Goal: Task Accomplishment & Management: Complete application form

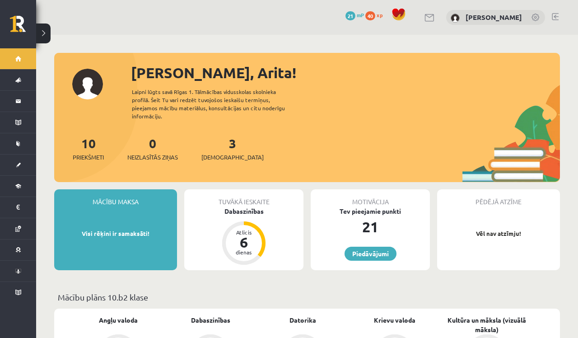
click at [220, 143] on div "3 Ieskaites" at bounding box center [232, 148] width 62 height 28
click at [219, 153] on span "[DEMOGRAPHIC_DATA]" at bounding box center [232, 157] width 62 height 9
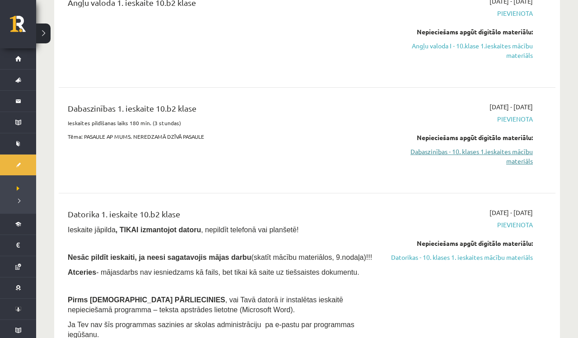
scroll to position [130, 0]
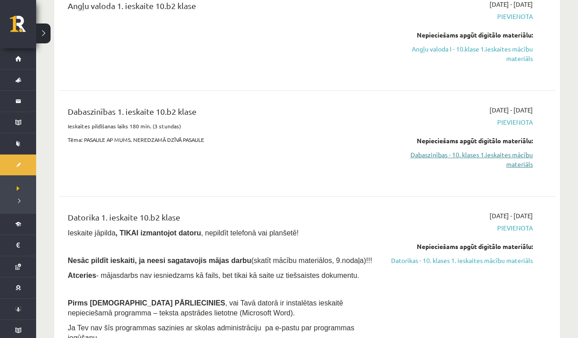
click at [515, 163] on link "Dabaszinības - 10. klases 1.ieskaites mācību materiāls" at bounding box center [460, 159] width 146 height 19
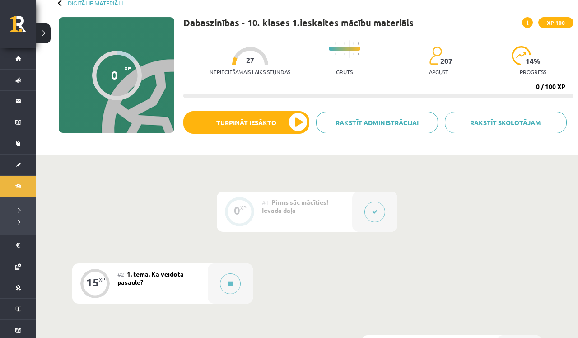
scroll to position [79, 0]
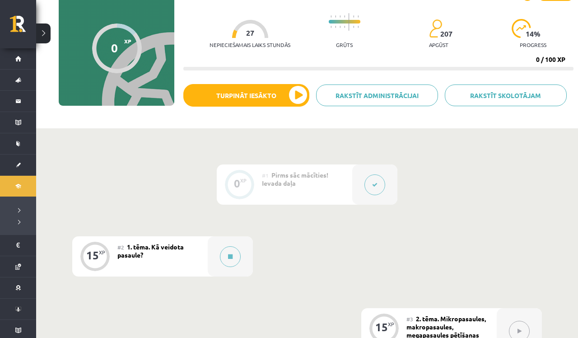
click at [377, 187] on button at bounding box center [374, 184] width 21 height 21
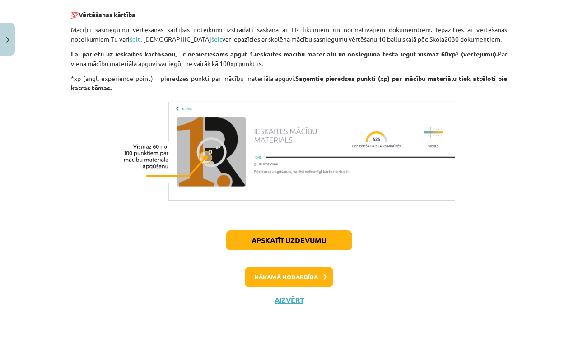
scroll to position [735, 0]
click at [302, 278] on button "Nākamā nodarbība" at bounding box center [289, 276] width 88 height 21
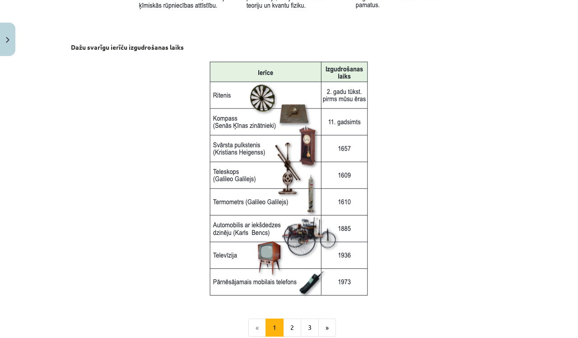
scroll to position [1125, 0]
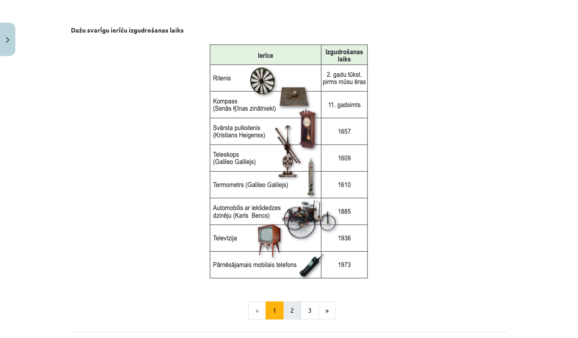
click at [289, 301] on button "2" at bounding box center [292, 310] width 18 height 18
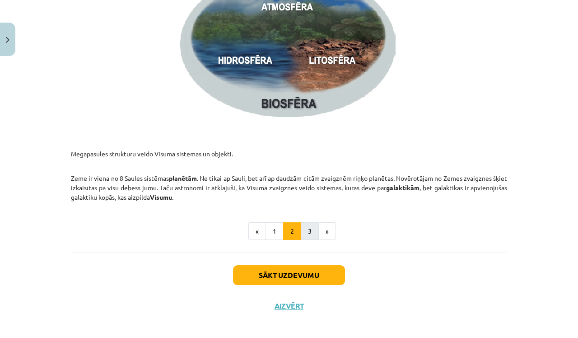
scroll to position [1361, 0]
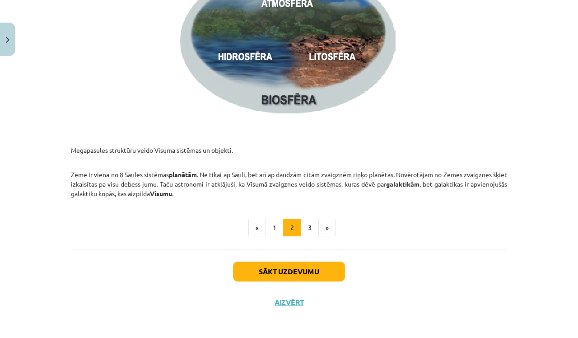
click at [312, 229] on button "3" at bounding box center [310, 228] width 18 height 18
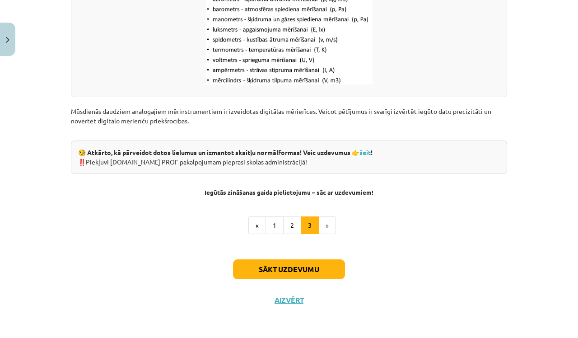
scroll to position [1185, 0]
click at [313, 268] on button "Sākt uzdevumu" at bounding box center [289, 269] width 112 height 20
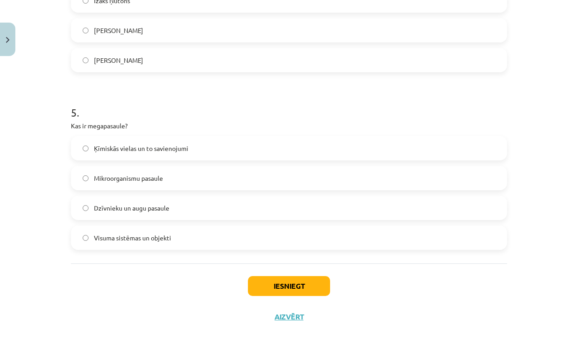
scroll to position [798, 0]
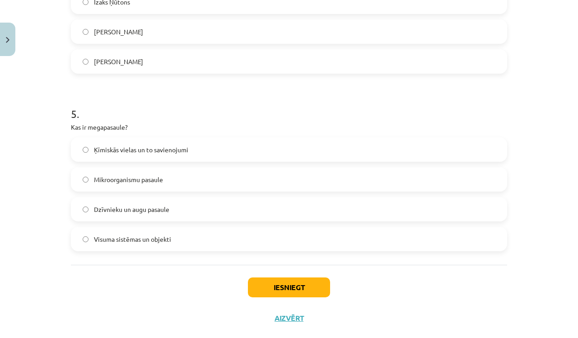
click at [306, 287] on button "Iesniegt" at bounding box center [289, 287] width 82 height 20
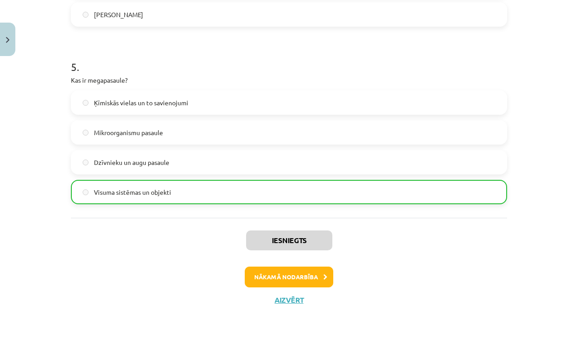
scroll to position [846, 0]
click at [293, 277] on button "Nākamā nodarbība" at bounding box center [289, 276] width 88 height 21
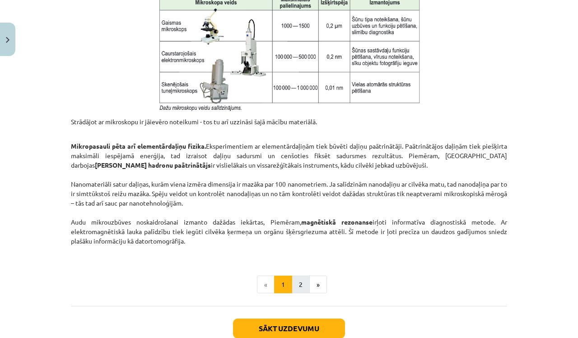
scroll to position [708, 0]
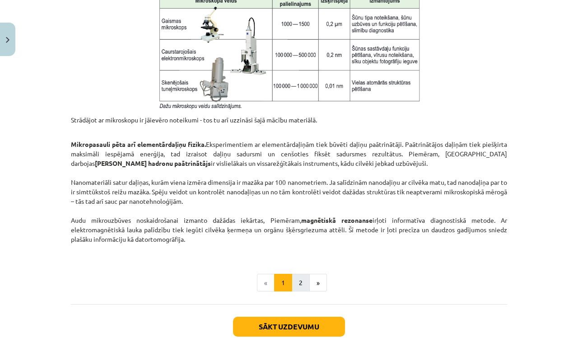
click at [301, 282] on button "2" at bounding box center [301, 283] width 18 height 18
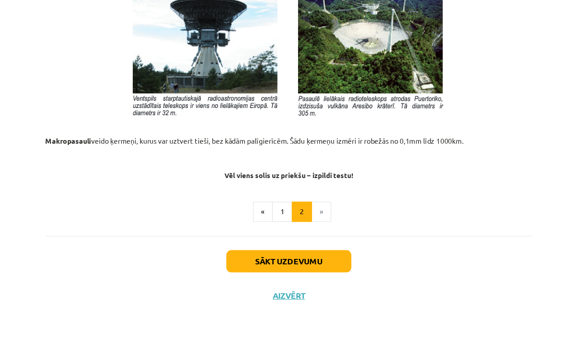
scroll to position [98, 0]
click at [286, 259] on button "Sākt uzdevumu" at bounding box center [289, 269] width 112 height 20
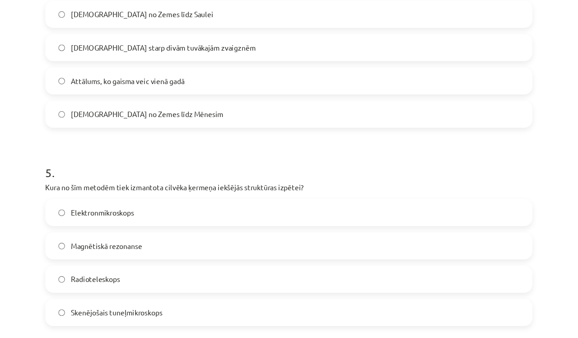
scroll to position [813, 0]
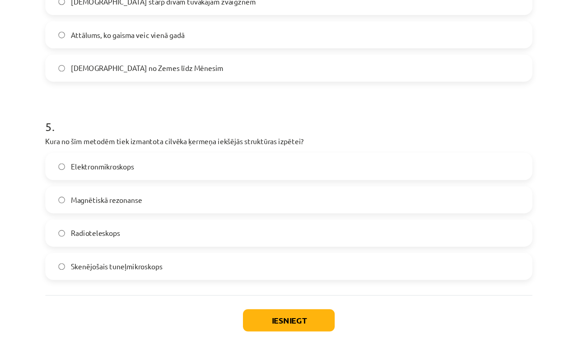
click at [271, 284] on button "Iesniegt" at bounding box center [289, 287] width 82 height 20
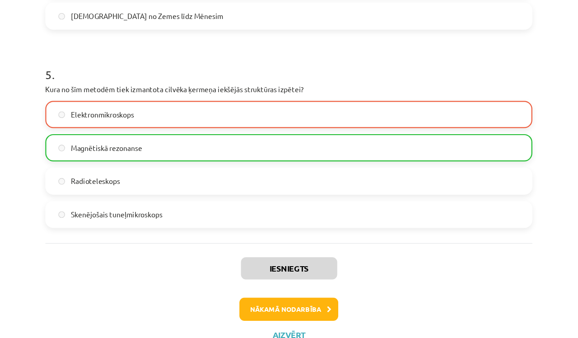
scroll to position [860, 0]
click at [255, 274] on button "Nākamā nodarbība" at bounding box center [289, 276] width 88 height 21
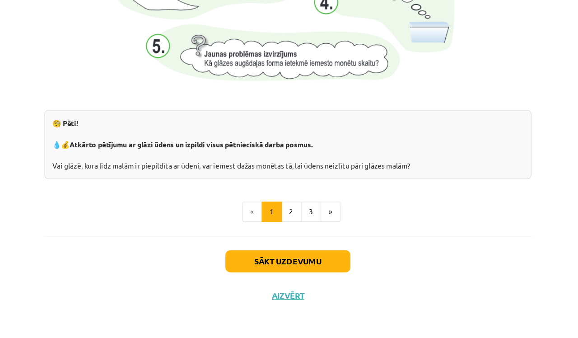
scroll to position [960, 0]
click at [283, 216] on button "2" at bounding box center [292, 225] width 18 height 18
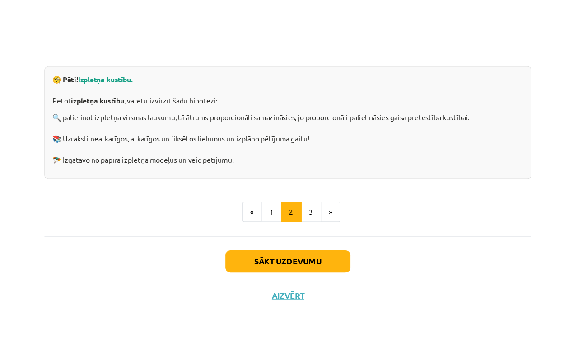
scroll to position [273, 0]
click at [301, 216] on button "3" at bounding box center [310, 225] width 18 height 18
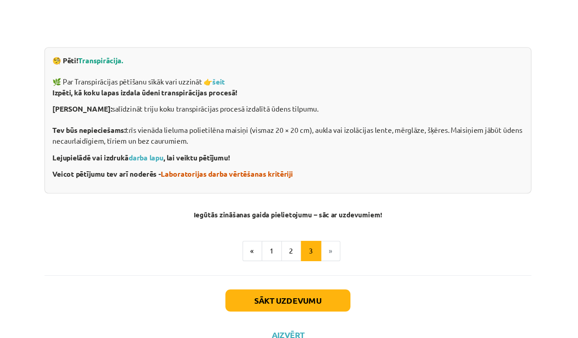
scroll to position [325, 0]
click at [277, 268] on button "Sākt uzdevumu" at bounding box center [289, 269] width 112 height 20
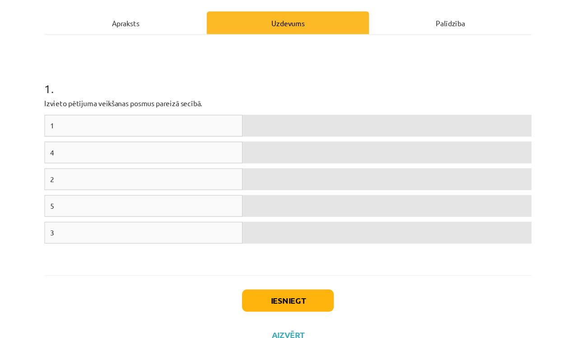
scroll to position [124, 0]
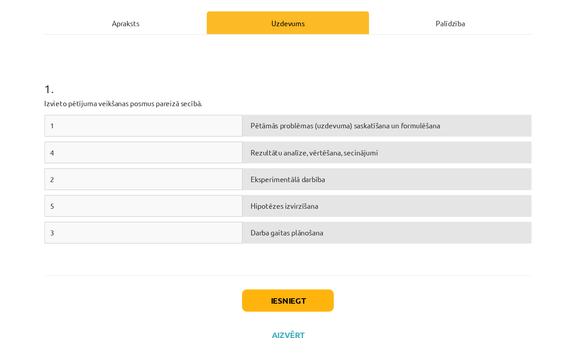
click at [249, 113] on div "Pētāmās problēmas (uzdevuma) saskatīšana un formulēšana" at bounding box center [377, 112] width 259 height 19
click at [200, 115] on div "1" at bounding box center [159, 112] width 177 height 19
click at [163, 107] on div "1" at bounding box center [159, 112] width 177 height 19
click at [248, 111] on div "Pētāmās problēmas (uzdevuma) saskatīšana un formulēšana" at bounding box center [377, 112] width 259 height 19
drag, startPoint x: 233, startPoint y: 111, endPoint x: 183, endPoint y: 110, distance: 50.1
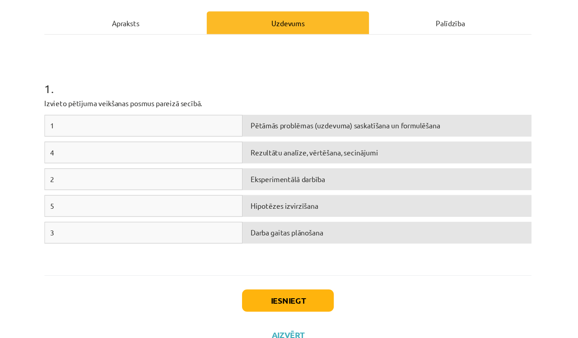
click at [186, 111] on div "1 Pētāmās problēmas (uzdevuma) saskatīšana un formulēšana" at bounding box center [289, 115] width 436 height 24
click at [182, 110] on div "1" at bounding box center [159, 112] width 177 height 19
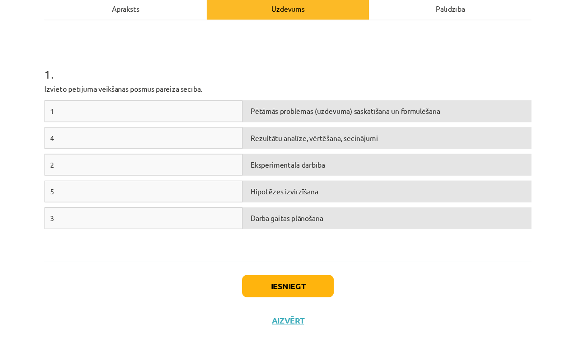
click at [258, 85] on div "1 . Izvieto pētījuma veikšanas posmus pareizā secībā. 1 Pētāmās problēmas (uzde…" at bounding box center [289, 138] width 436 height 199
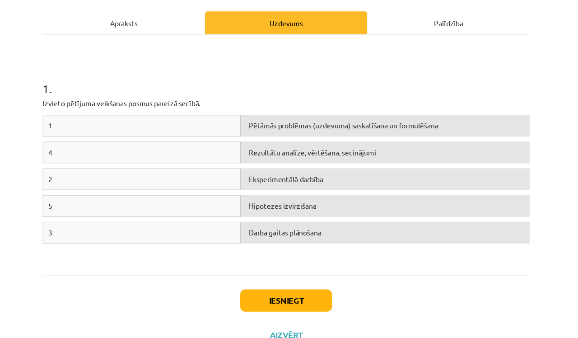
scroll to position [232, 0]
click at [126, 110] on div "1" at bounding box center [159, 112] width 177 height 19
click at [296, 111] on div "Pētāmās problēmas (uzdevuma) saskatīšana un formulēšana" at bounding box center [377, 112] width 259 height 19
click at [248, 137] on div "Rezultātu analīze, vērtēšana, secinājumi" at bounding box center [377, 136] width 259 height 19
click at [248, 112] on div "Pētāmās problēmas (uzdevuma) saskatīšana un formulēšana" at bounding box center [377, 112] width 259 height 19
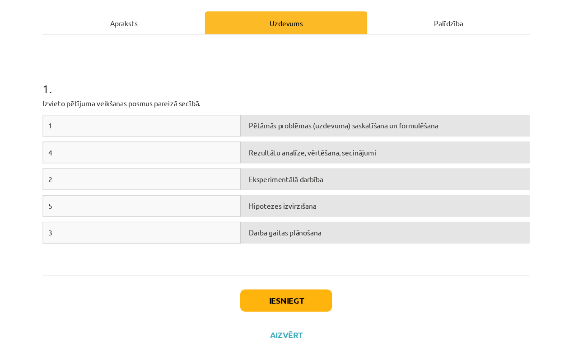
click at [143, 106] on div "1" at bounding box center [159, 112] width 177 height 19
click at [142, 130] on div "4" at bounding box center [159, 136] width 177 height 19
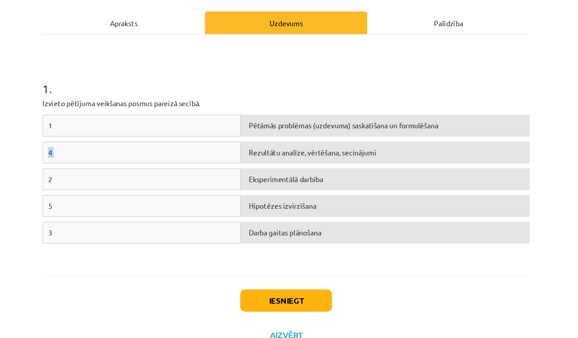
click at [174, 131] on div "4" at bounding box center [159, 136] width 177 height 19
click at [93, 111] on div "1" at bounding box center [159, 112] width 177 height 19
click at [71, 107] on div "1" at bounding box center [159, 112] width 177 height 19
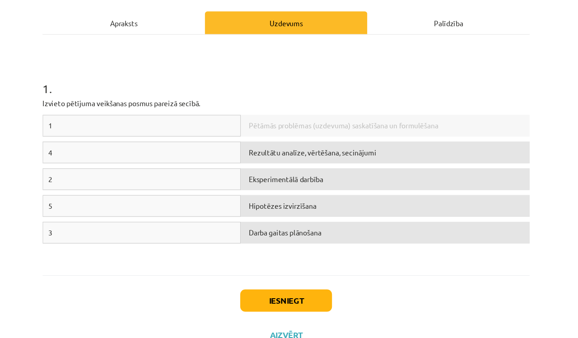
click at [165, 107] on div "1" at bounding box center [159, 112] width 177 height 19
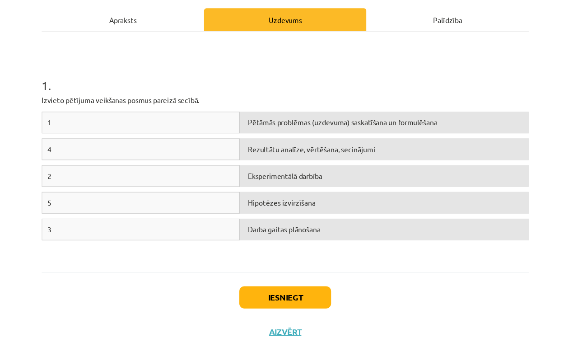
click at [116, 103] on div "1" at bounding box center [159, 112] width 177 height 19
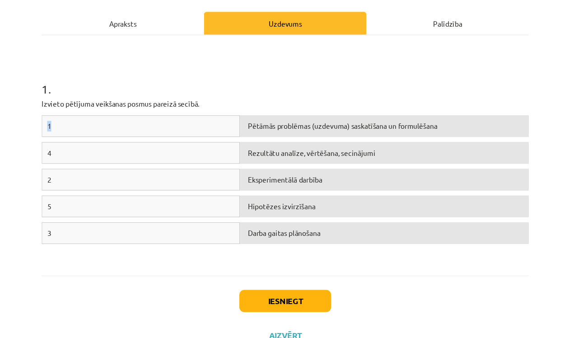
drag, startPoint x: 99, startPoint y: 105, endPoint x: 109, endPoint y: 111, distance: 11.3
click at [109, 111] on div "1" at bounding box center [159, 115] width 177 height 19
click at [110, 110] on div "1" at bounding box center [159, 115] width 177 height 19
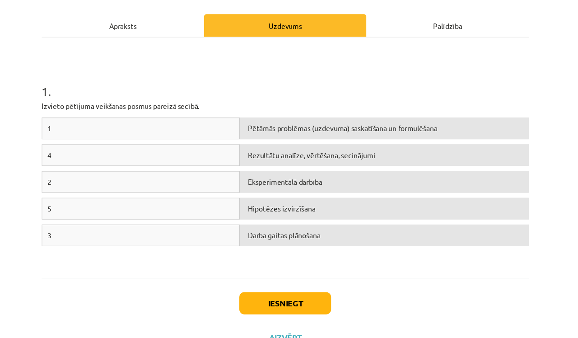
drag, startPoint x: 57, startPoint y: 102, endPoint x: 56, endPoint y: 109, distance: 6.8
click at [71, 109] on div "1 . Izvieto pētījuma veikšanas posmus pareizā secībā. 1 Pētāmās problēmas (uzde…" at bounding box center [289, 143] width 436 height 199
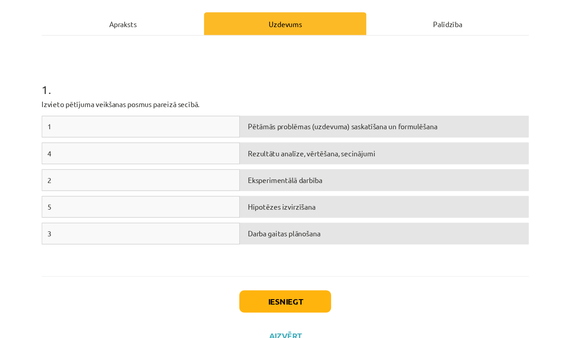
drag, startPoint x: 51, startPoint y: 112, endPoint x: 85, endPoint y: 119, distance: 34.6
click at [90, 121] on div "1" at bounding box center [159, 116] width 177 height 19
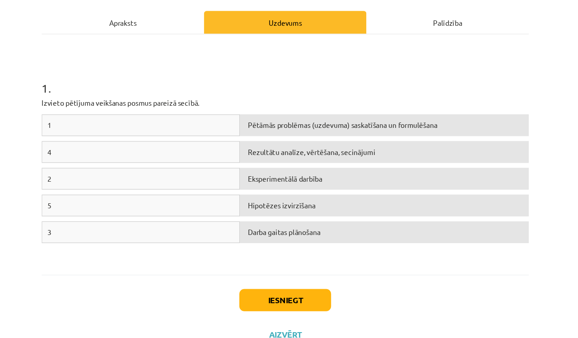
drag, startPoint x: 75, startPoint y: 112, endPoint x: 105, endPoint y: 116, distance: 30.5
click at [105, 116] on div "1" at bounding box center [159, 114] width 177 height 19
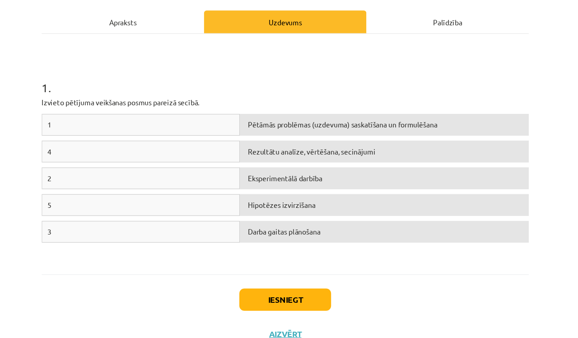
click at [149, 111] on div "1" at bounding box center [159, 114] width 177 height 19
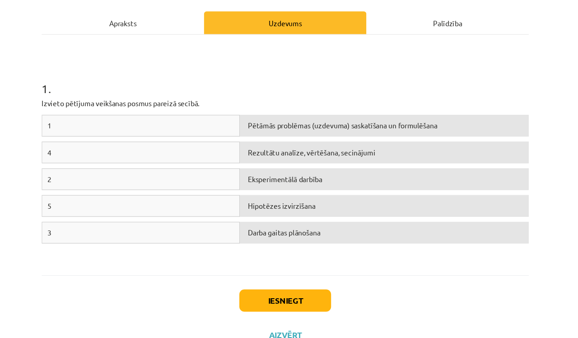
scroll to position [122, 0]
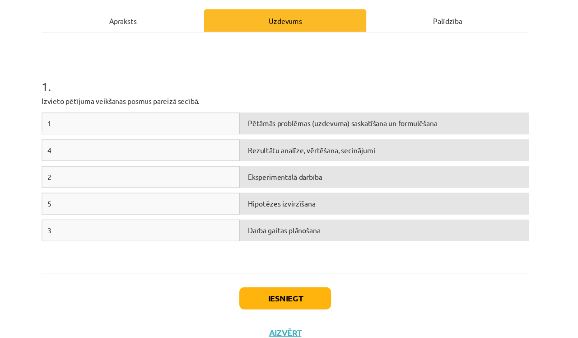
click at [149, 111] on div "1" at bounding box center [159, 112] width 177 height 19
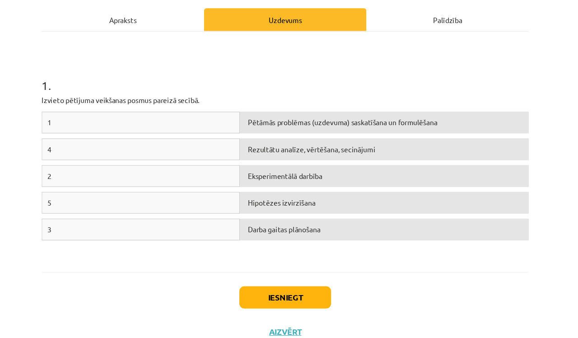
click at [190, 52] on div "1 . Izvieto pētījuma veikšanas posmus pareizā secībā. 1 Pētāmās problēmas (uzde…" at bounding box center [289, 138] width 436 height 199
click at [251, 183] on div "Hipotēzes izvirzīšana" at bounding box center [377, 184] width 259 height 19
click at [250, 183] on div "Hipotēzes izvirzīšana" at bounding box center [377, 184] width 259 height 19
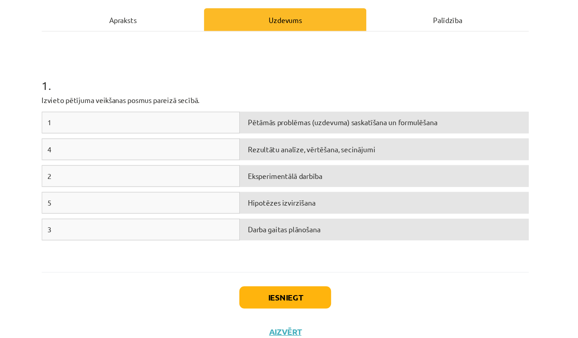
click at [250, 183] on div "Hipotēzes izvirzīšana" at bounding box center [377, 184] width 259 height 19
click at [114, 251] on div "Iesniegt Aizvērt" at bounding box center [289, 277] width 436 height 63
click at [272, 267] on button "Iesniegt" at bounding box center [289, 269] width 82 height 20
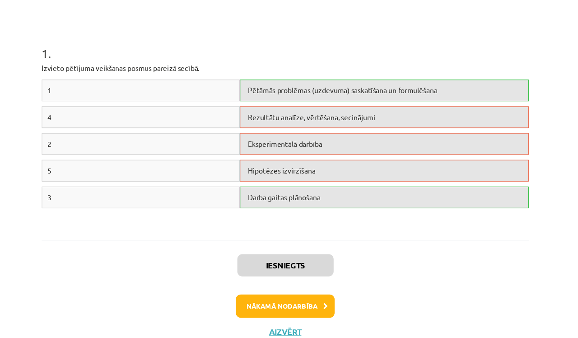
scroll to position [152, 0]
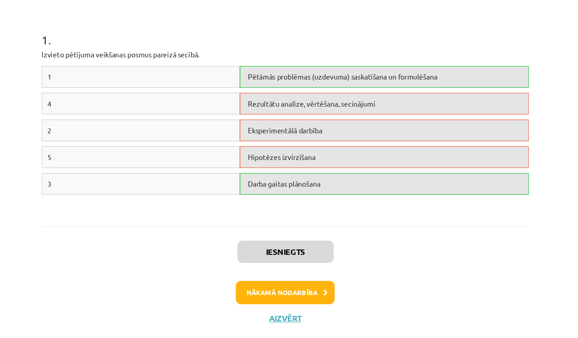
click at [262, 266] on button "Nākamā nodarbība" at bounding box center [289, 276] width 88 height 21
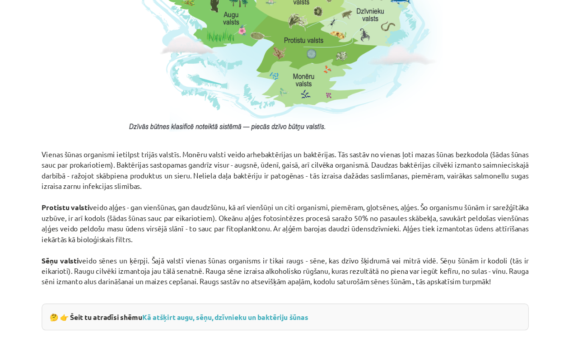
scroll to position [586, 0]
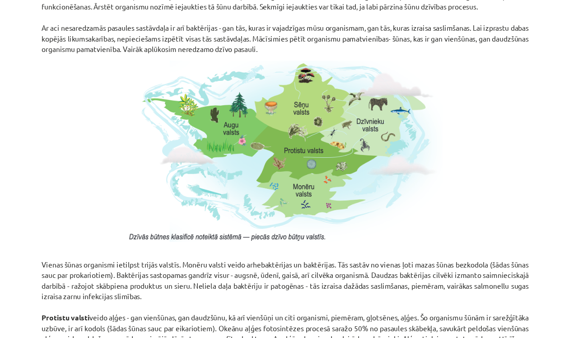
click at [262, 263] on p "Vienas šūnas organismi ietilpst trijās valstīs. Monēru valsti veido arhebaktēri…" at bounding box center [289, 294] width 436 height 142
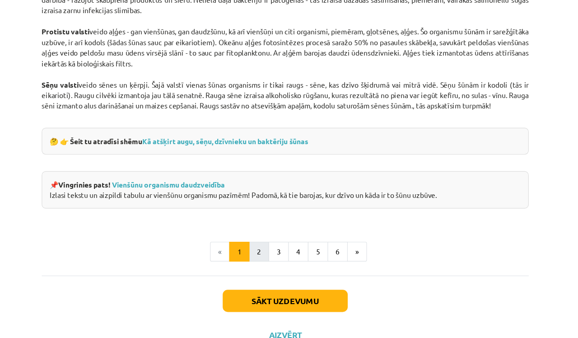
scroll to position [842, 0]
click at [256, 227] on button "2" at bounding box center [265, 225] width 18 height 18
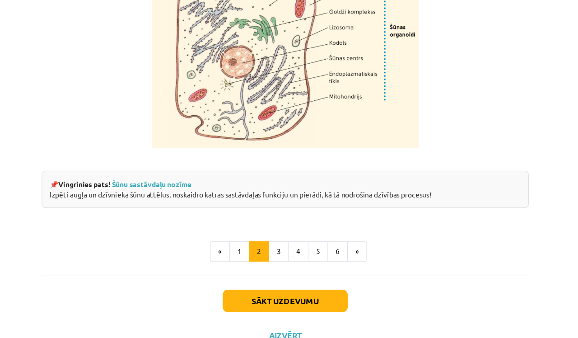
scroll to position [1126, 0]
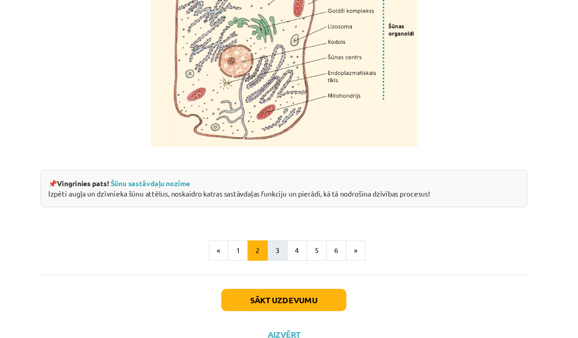
click at [274, 225] on button "3" at bounding box center [283, 225] width 18 height 18
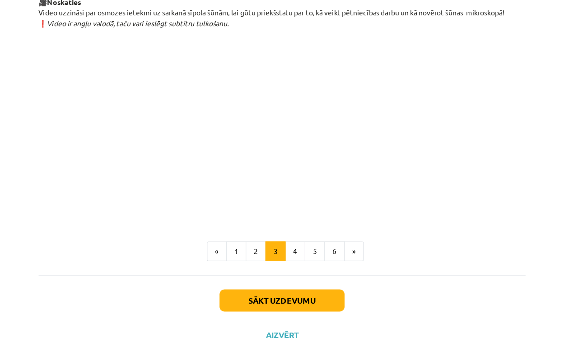
scroll to position [1050, 0]
click at [292, 222] on button "4" at bounding box center [301, 225] width 18 height 18
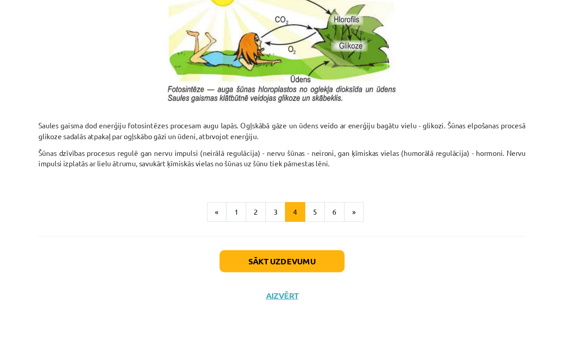
scroll to position [504, 0]
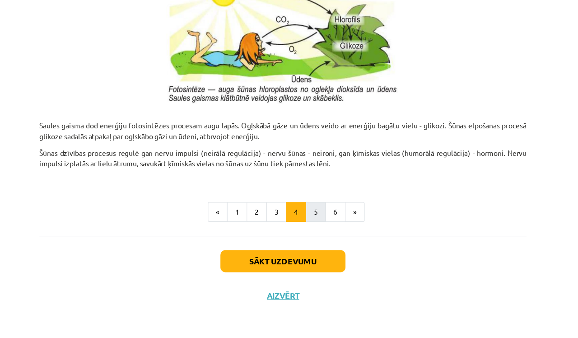
click at [309, 216] on button "5" at bounding box center [318, 225] width 18 height 18
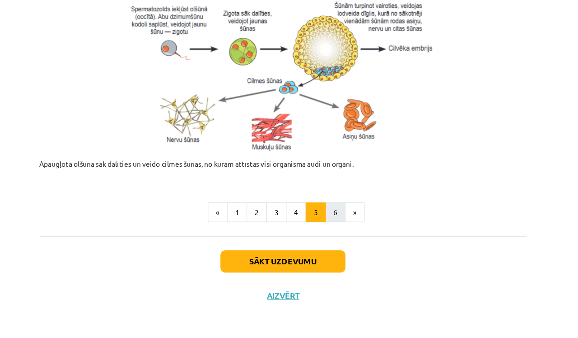
scroll to position [540, 0]
click at [327, 216] on button "6" at bounding box center [336, 225] width 18 height 18
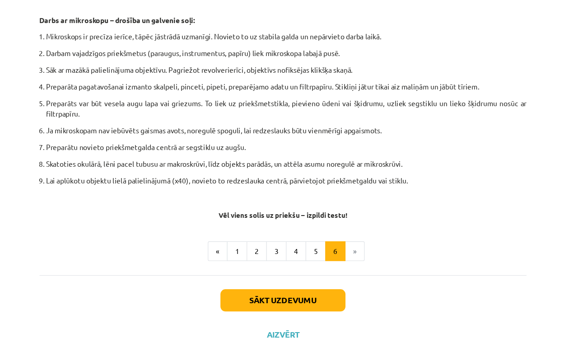
scroll to position [529, 0]
click at [251, 266] on button "Sākt uzdevumu" at bounding box center [289, 269] width 112 height 20
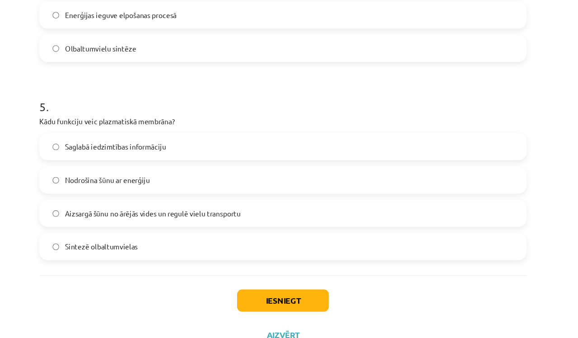
scroll to position [817, 0]
drag, startPoint x: 248, startPoint y: 266, endPoint x: 237, endPoint y: 266, distance: 11.3
click at [248, 266] on button "Iesniegt" at bounding box center [289, 269] width 82 height 20
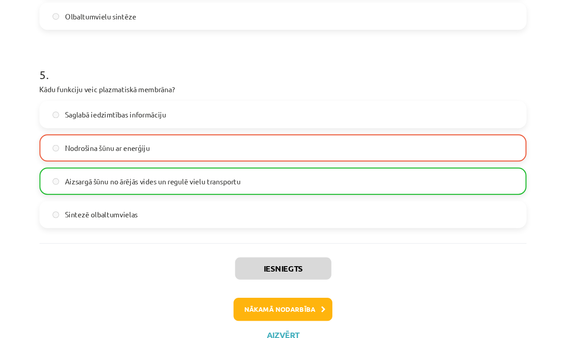
scroll to position [846, 0]
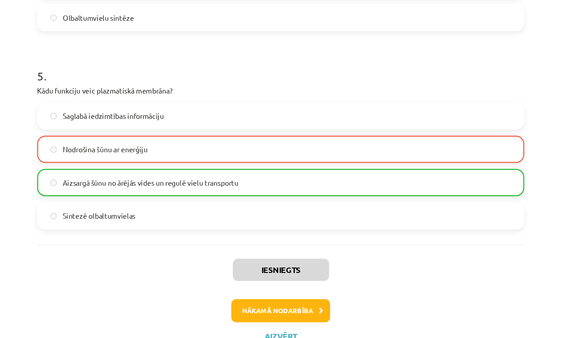
click at [258, 276] on button "Nākamā nodarbība" at bounding box center [289, 278] width 88 height 21
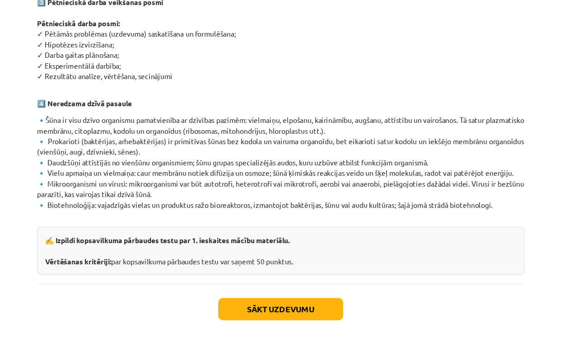
scroll to position [531, 0]
click at [259, 269] on button "Sākt uzdevumu" at bounding box center [289, 279] width 112 height 20
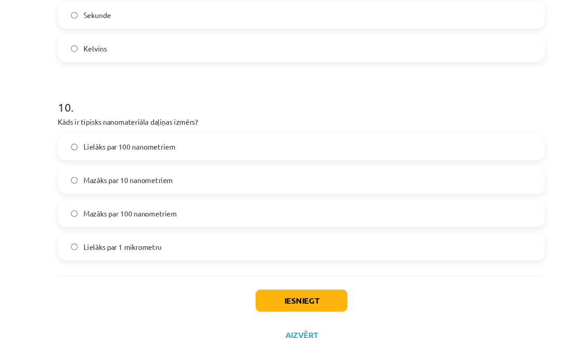
scroll to position [1704, 0]
click at [269, 270] on button "Iesniegt" at bounding box center [289, 269] width 82 height 20
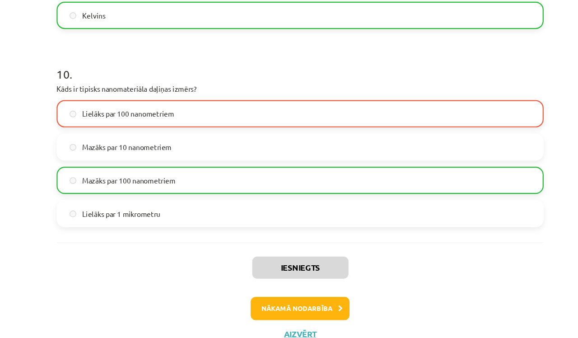
scroll to position [1733, 0]
click at [276, 274] on button "Nākamā nodarbība" at bounding box center [289, 276] width 88 height 21
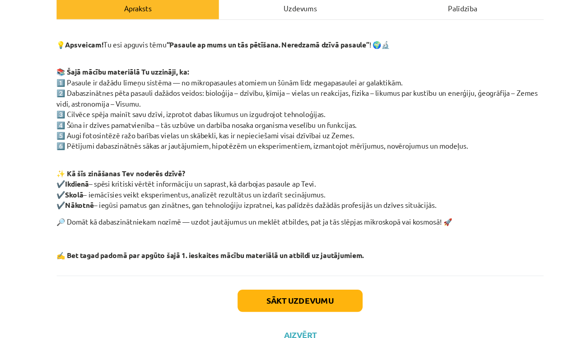
scroll to position [134, 0]
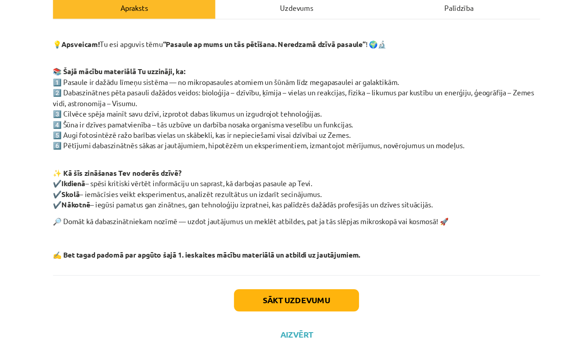
click at [263, 262] on button "Sākt uzdevumu" at bounding box center [289, 269] width 112 height 20
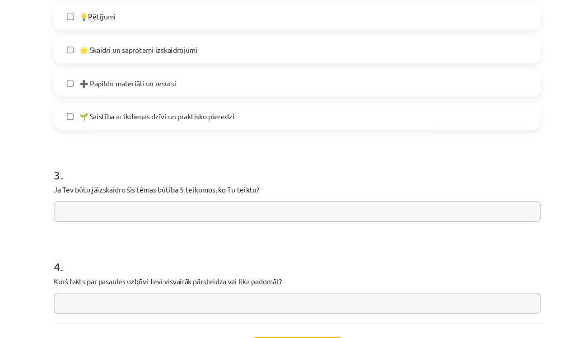
scroll to position [533, 0]
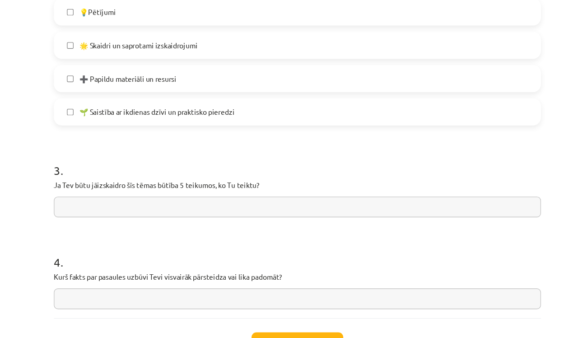
click at [71, 211] on input "text" at bounding box center [289, 220] width 436 height 19
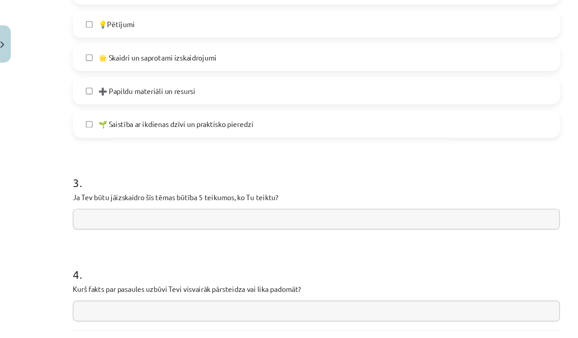
scroll to position [570, 0]
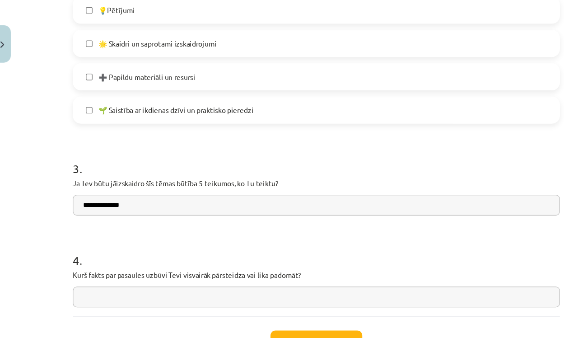
click at [121, 180] on input "**********" at bounding box center [289, 183] width 436 height 19
type input "*"
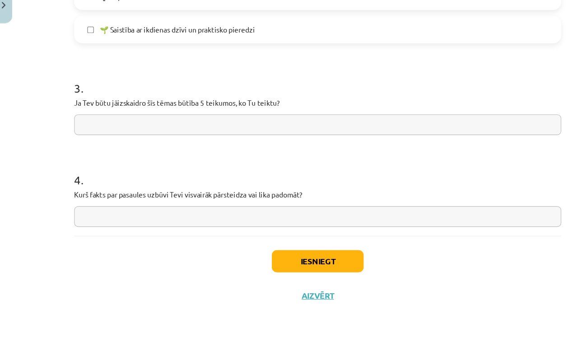
scroll to position [97, 0]
click at [105, 220] on input "text" at bounding box center [289, 229] width 436 height 19
type input "**********"
click at [277, 259] on button "Iesniegt" at bounding box center [289, 269] width 82 height 20
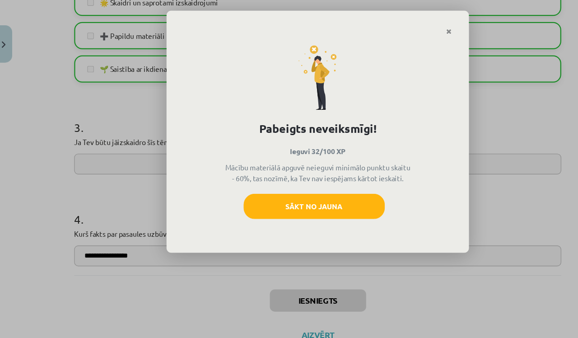
scroll to position [0, 0]
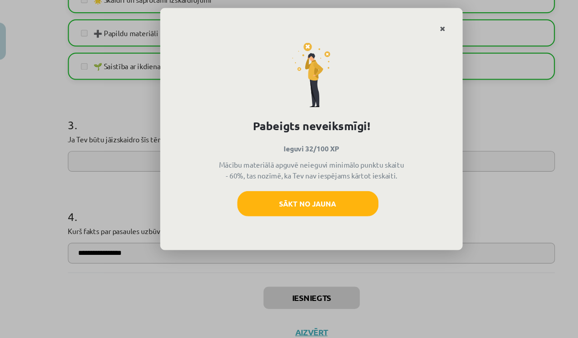
click at [404, 25] on icon "Close" at bounding box center [406, 28] width 5 height 6
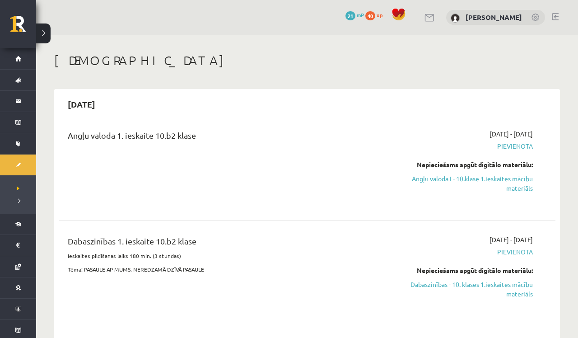
scroll to position [130, 0]
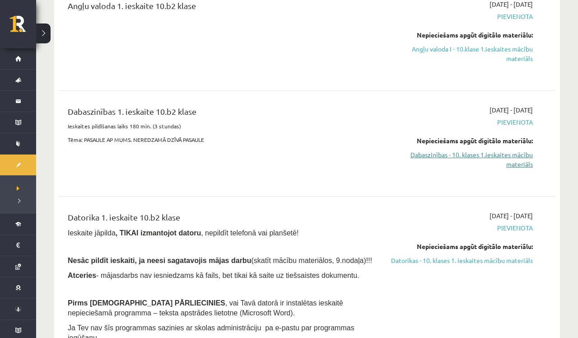
click at [516, 163] on link "Dabaszinības - 10. klases 1.ieskaites mācību materiāls" at bounding box center [460, 159] width 146 height 19
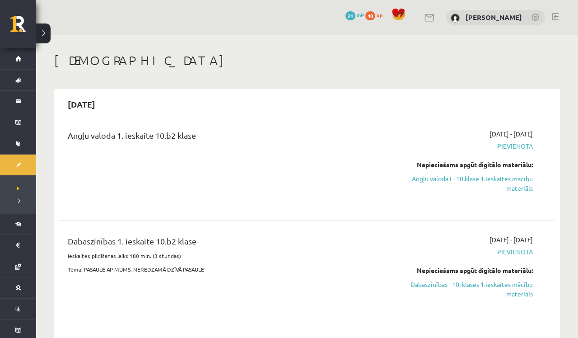
scroll to position [0, 0]
click at [516, 188] on link "Angļu valoda I - 10.klase 1.ieskaites mācību materiāls" at bounding box center [460, 182] width 146 height 19
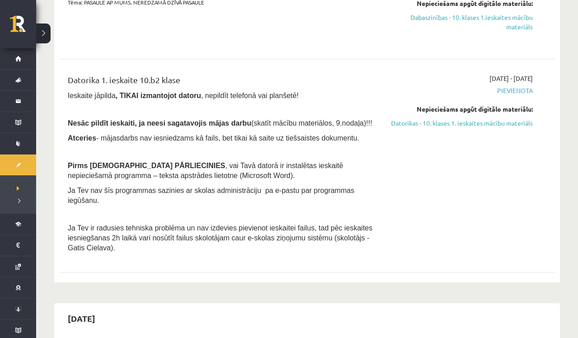
scroll to position [268, 0]
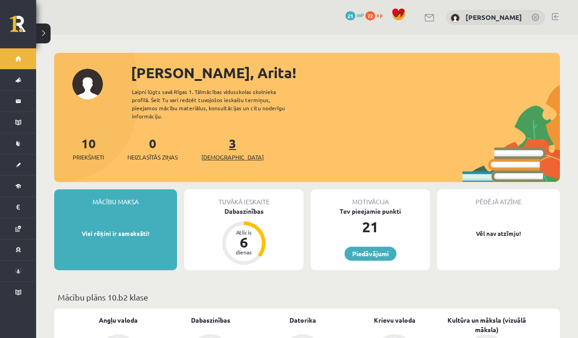
click at [217, 153] on span "[DEMOGRAPHIC_DATA]" at bounding box center [232, 157] width 62 height 9
click at [219, 153] on span "[DEMOGRAPHIC_DATA]" at bounding box center [232, 157] width 62 height 9
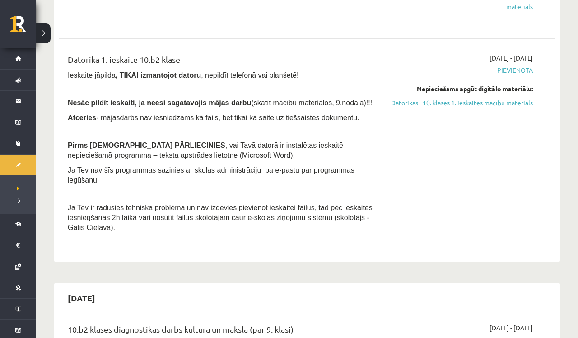
scroll to position [290, 0]
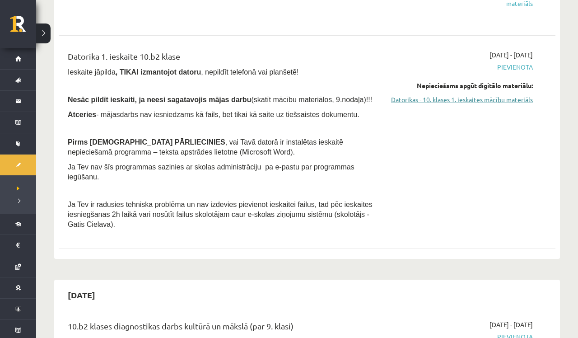
click at [520, 100] on link "Datorikas - 10. klases 1. ieskaites mācību materiāls" at bounding box center [460, 99] width 146 height 9
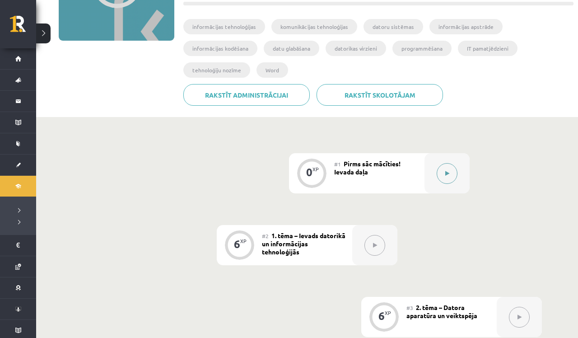
scroll to position [144, 0]
click at [446, 173] on icon at bounding box center [447, 173] width 4 height 5
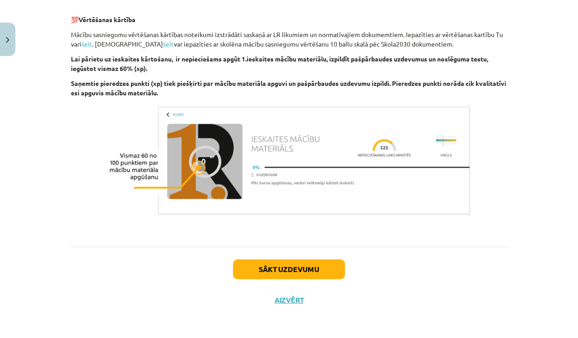
scroll to position [621, 0]
click at [310, 266] on button "Sākt uzdevumu" at bounding box center [289, 269] width 112 height 20
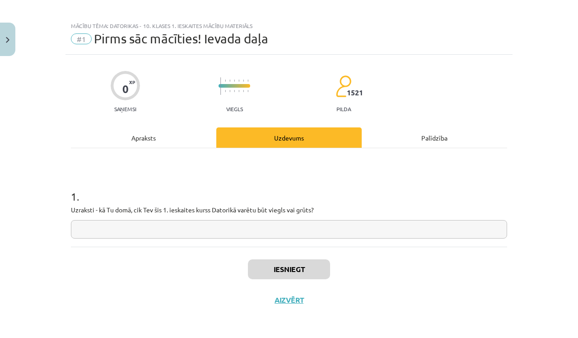
scroll to position [7, 0]
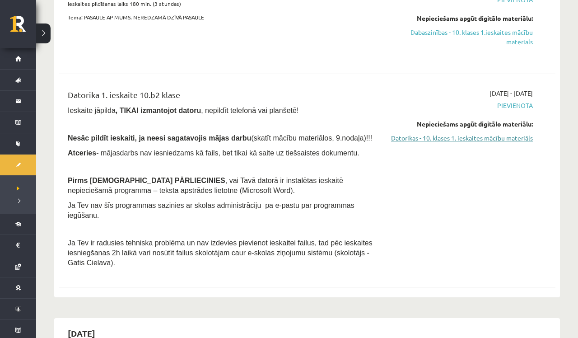
scroll to position [252, 0]
click at [510, 137] on link "Datorikas - 10. klases 1. ieskaites mācību materiāls" at bounding box center [460, 137] width 146 height 9
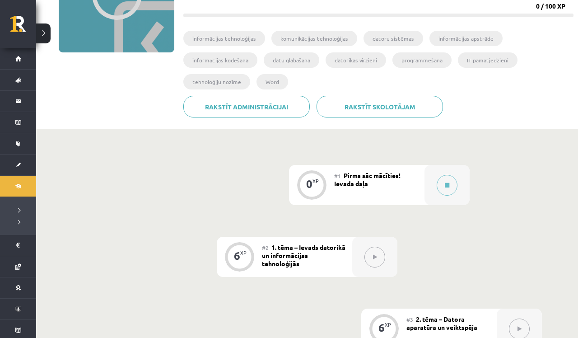
scroll to position [134, 0]
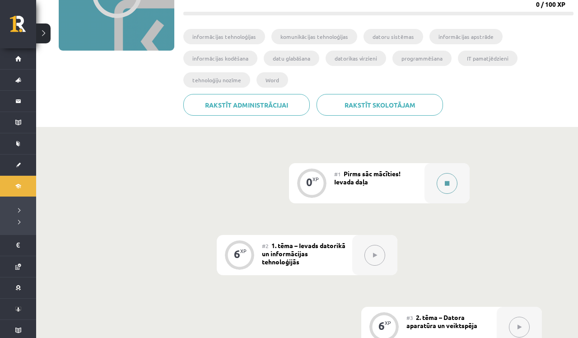
click at [447, 183] on icon at bounding box center [447, 183] width 5 height 5
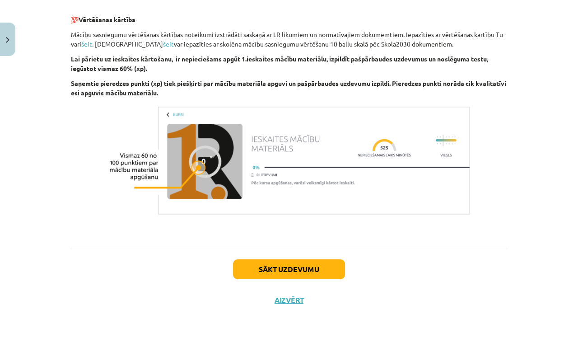
scroll to position [621, 0]
click at [294, 269] on button "Sākt uzdevumu" at bounding box center [289, 269] width 112 height 20
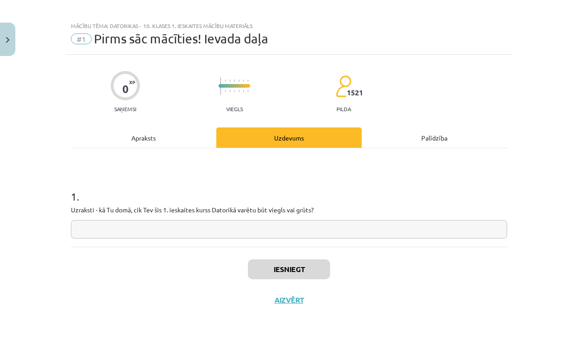
scroll to position [7, 0]
click at [103, 230] on input "text" at bounding box center [289, 229] width 436 height 19
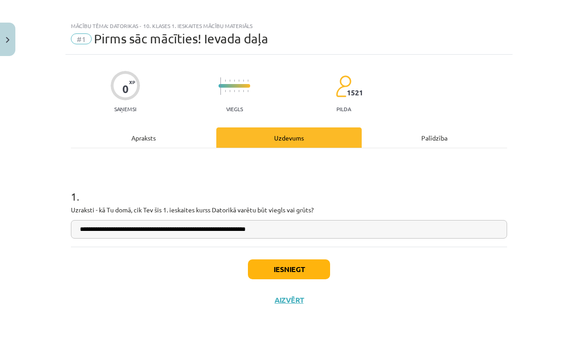
click at [221, 228] on input "**********" at bounding box center [289, 229] width 436 height 19
click at [220, 228] on input "**********" at bounding box center [289, 229] width 436 height 19
type input "**********"
click at [291, 268] on button "Iesniegt" at bounding box center [289, 269] width 82 height 20
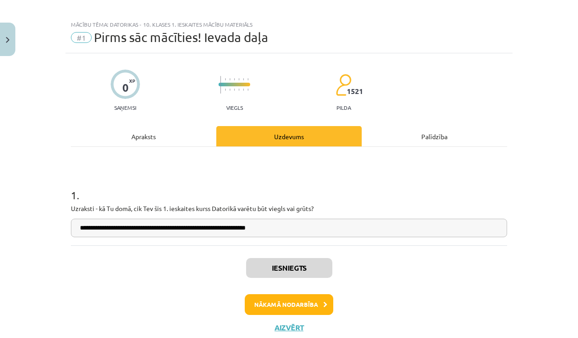
click at [280, 306] on button "Nākamā nodarbība" at bounding box center [289, 304] width 88 height 21
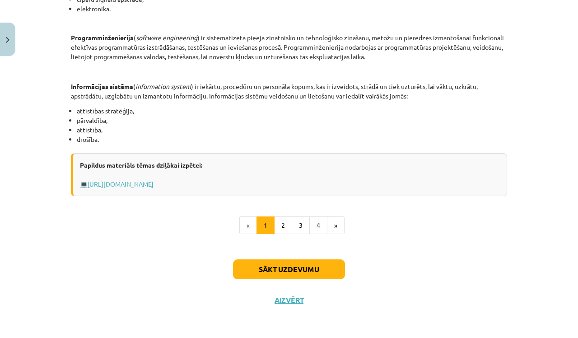
scroll to position [436, 0]
click at [283, 224] on button "2" at bounding box center [283, 225] width 18 height 18
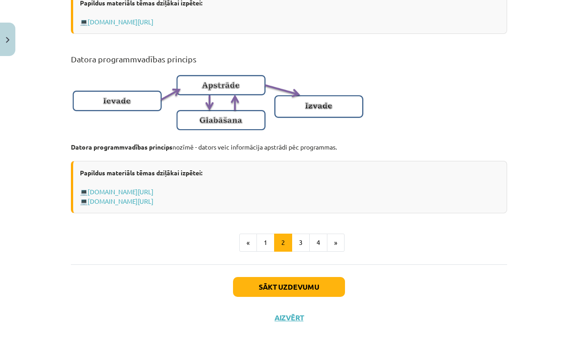
scroll to position [580, 0]
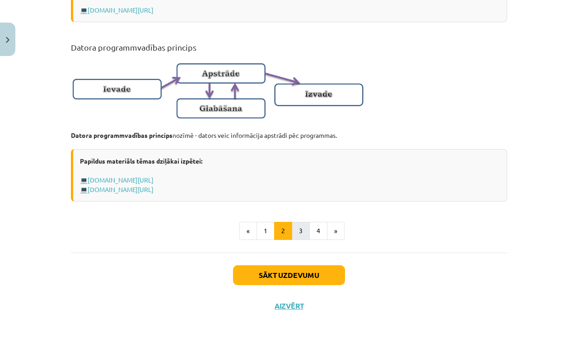
click at [296, 240] on button "3" at bounding box center [301, 231] width 18 height 18
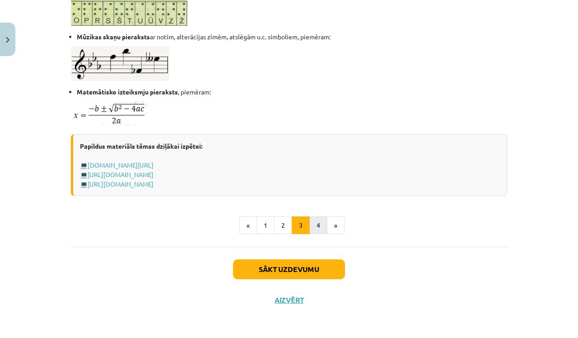
click at [319, 225] on button "4" at bounding box center [318, 225] width 18 height 18
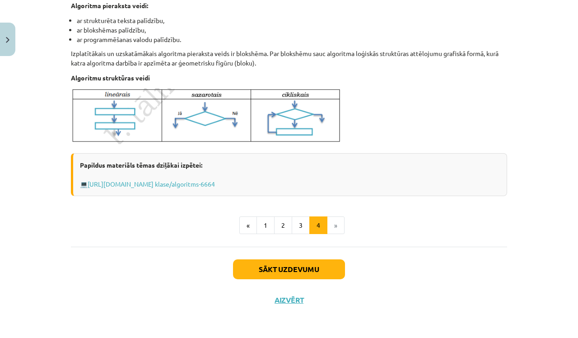
scroll to position [350, 0]
click at [289, 270] on button "Sākt uzdevumu" at bounding box center [289, 269] width 112 height 20
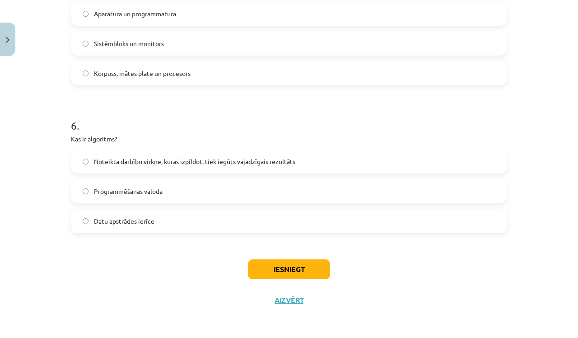
scroll to position [875, 0]
click at [286, 269] on button "Iesniegt" at bounding box center [289, 269] width 82 height 20
click at [289, 269] on button "Iesniegt" at bounding box center [289, 269] width 82 height 20
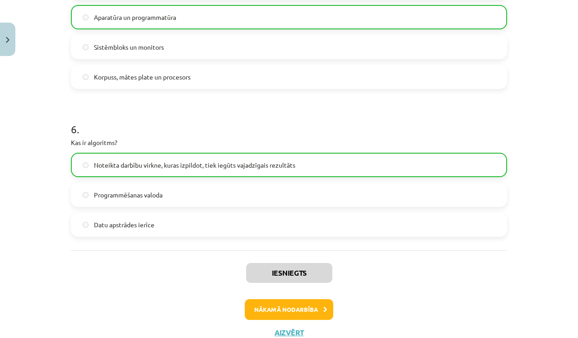
scroll to position [871, 0]
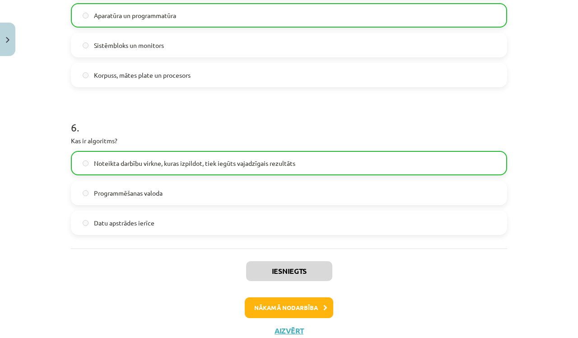
click at [301, 309] on button "Nākamā nodarbība" at bounding box center [289, 307] width 88 height 21
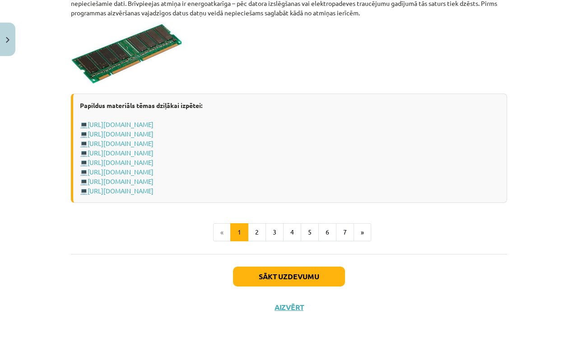
scroll to position [1596, 0]
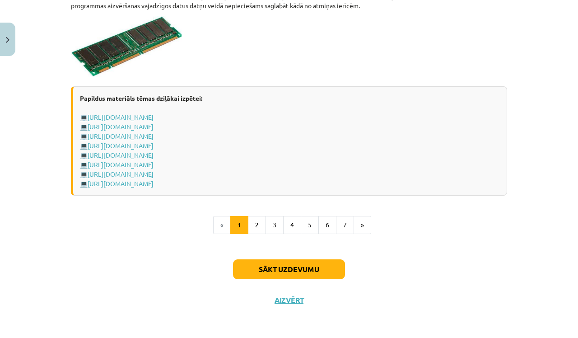
click at [256, 224] on button "2" at bounding box center [257, 225] width 18 height 18
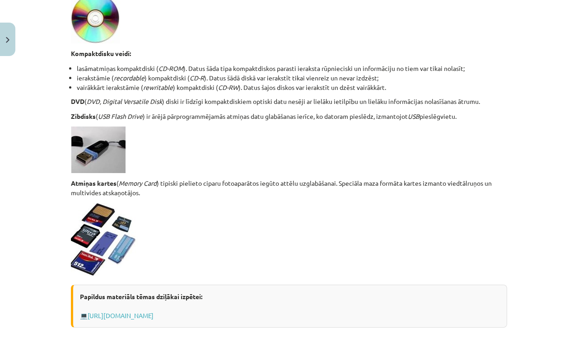
scroll to position [665, 0]
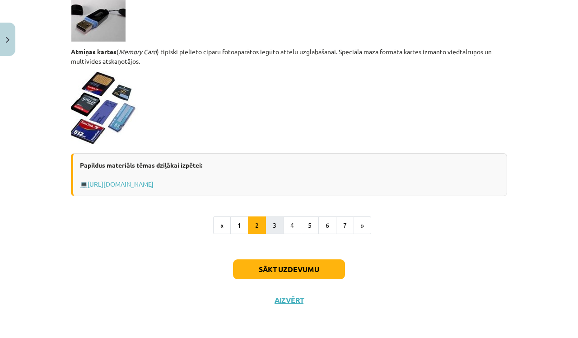
click at [270, 225] on button "3" at bounding box center [274, 225] width 18 height 18
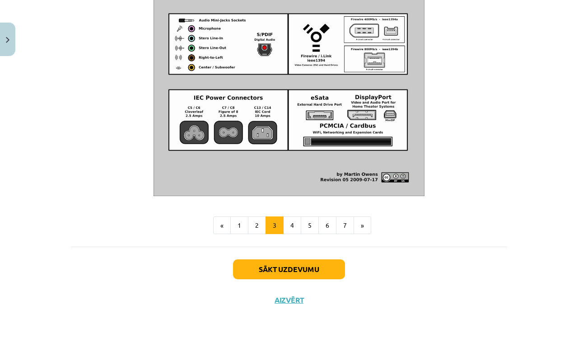
scroll to position [1052, 0]
click at [293, 227] on button "4" at bounding box center [292, 225] width 18 height 18
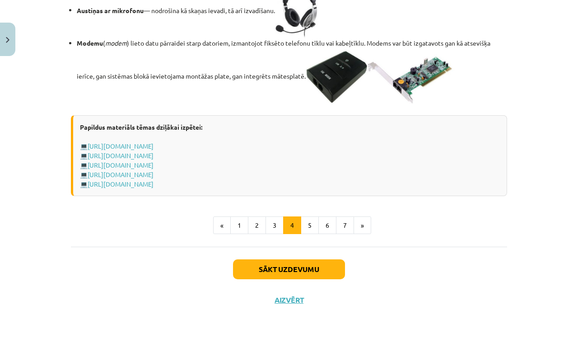
scroll to position [1625, 0]
click at [309, 227] on button "5" at bounding box center [310, 225] width 18 height 18
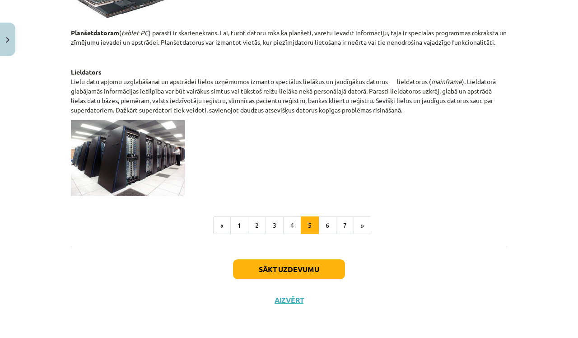
scroll to position [475, 0]
click at [326, 226] on button "6" at bounding box center [327, 225] width 18 height 18
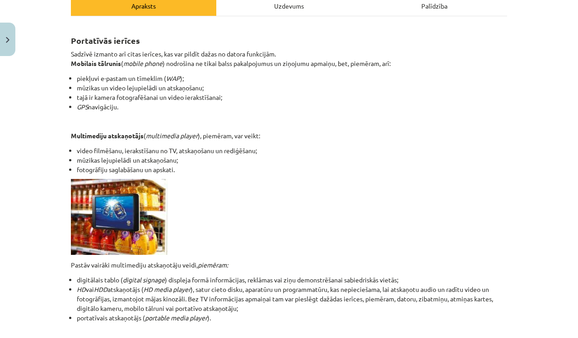
scroll to position [139, 0]
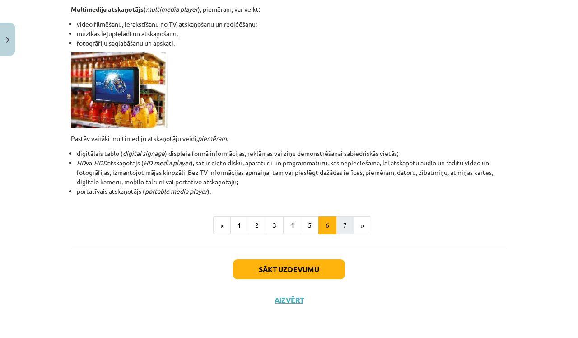
click at [345, 224] on button "7" at bounding box center [345, 225] width 18 height 18
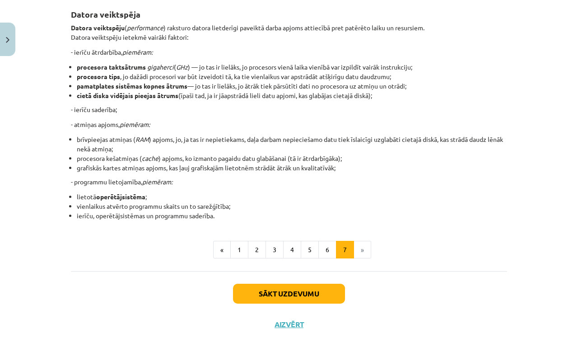
scroll to position [175, 0]
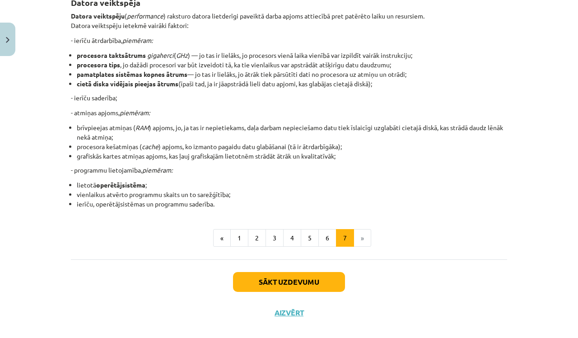
click at [302, 283] on button "Sākt uzdevumu" at bounding box center [289, 282] width 112 height 20
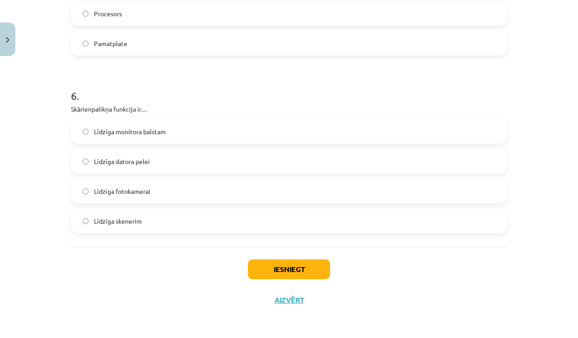
scroll to position [995, 0]
click at [294, 271] on button "Iesniegt" at bounding box center [289, 269] width 82 height 20
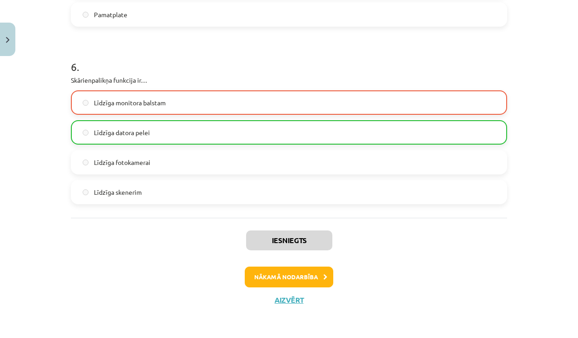
scroll to position [1023, 0]
click at [294, 274] on button "Nākamā nodarbība" at bounding box center [289, 276] width 88 height 21
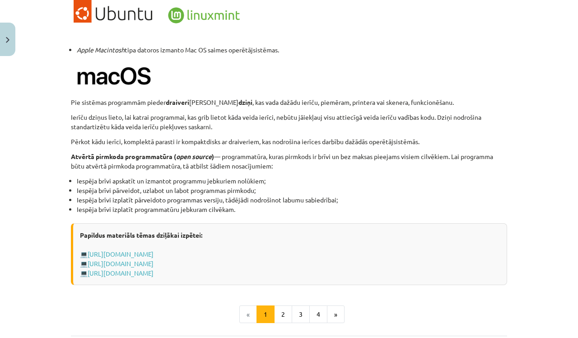
scroll to position [861, 0]
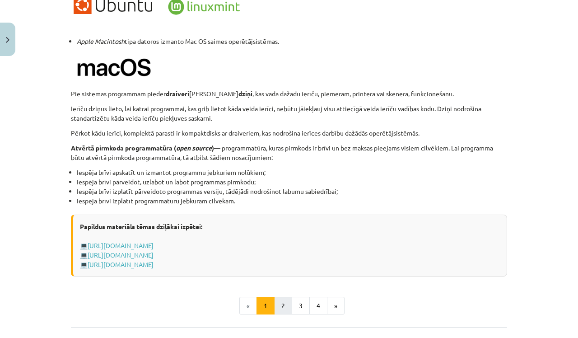
click at [283, 308] on button "2" at bounding box center [283, 306] width 18 height 18
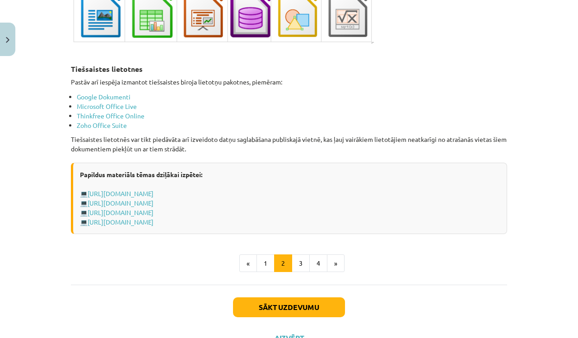
scroll to position [1508, 0]
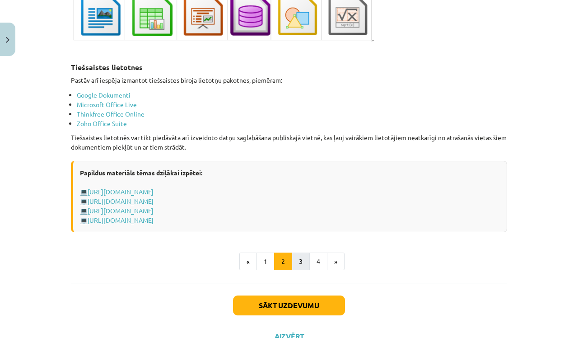
click at [298, 252] on button "3" at bounding box center [301, 261] width 18 height 18
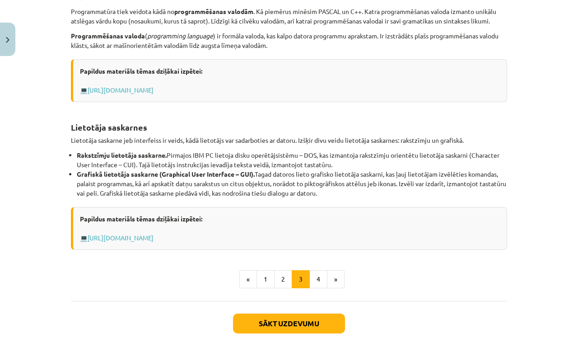
scroll to position [305, 0]
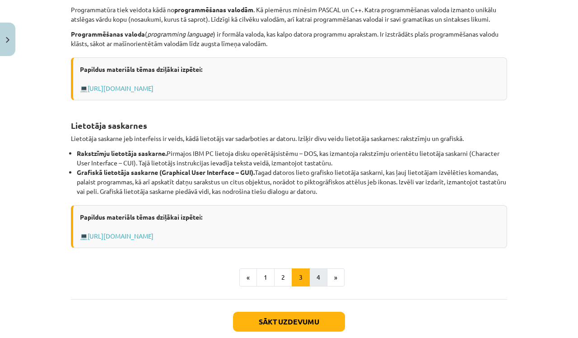
click at [315, 275] on button "4" at bounding box center [318, 277] width 18 height 18
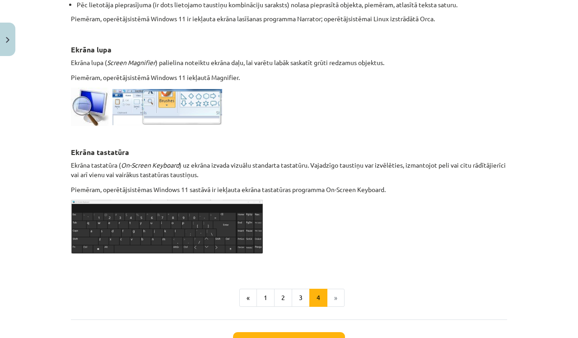
scroll to position [417, 0]
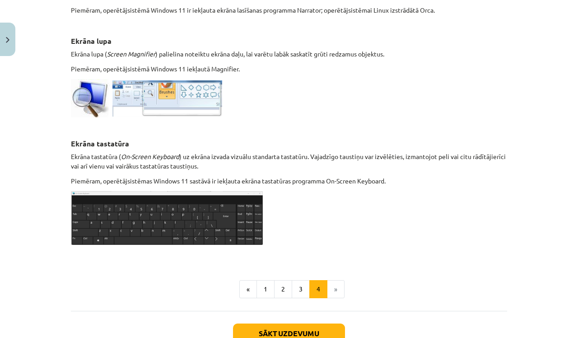
click at [299, 331] on button "Sākt uzdevumu" at bounding box center [289, 333] width 112 height 20
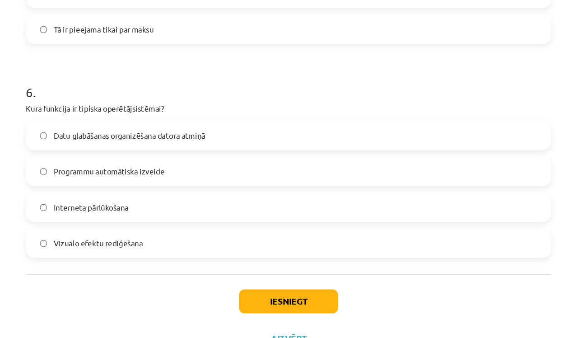
scroll to position [901, 0]
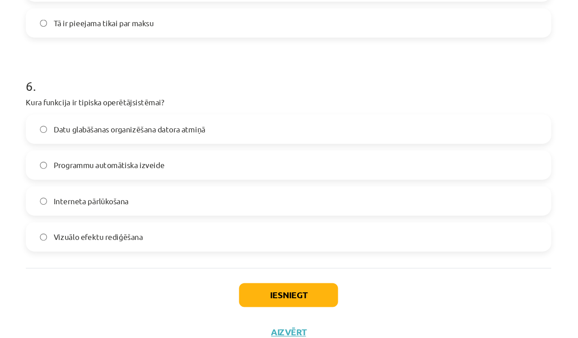
click at [253, 292] on button "Iesniegt" at bounding box center [289, 302] width 82 height 20
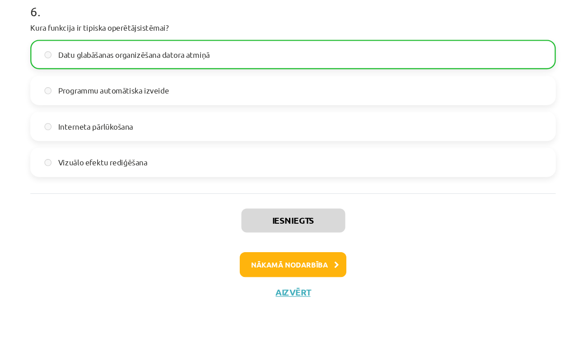
scroll to position [232, 0]
click at [245, 266] on button "Nākamā nodarbība" at bounding box center [289, 276] width 88 height 21
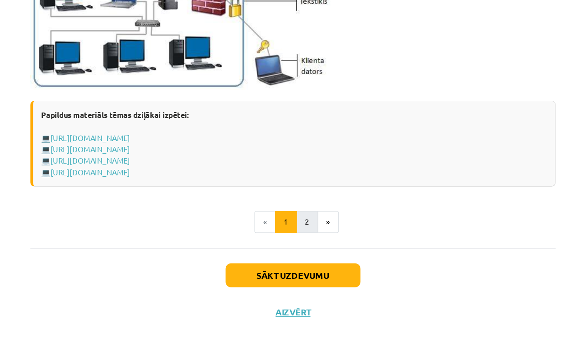
scroll to position [1097, 0]
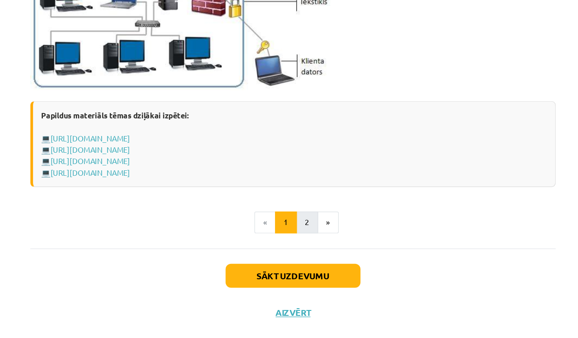
click at [292, 216] on button "2" at bounding box center [301, 225] width 18 height 18
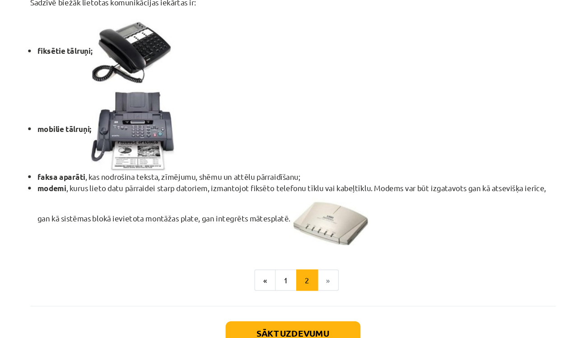
scroll to position [772, 0]
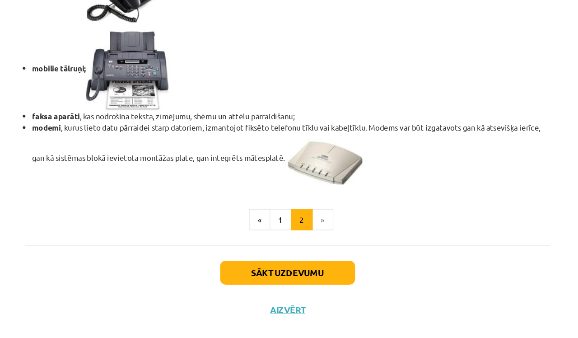
click at [241, 259] on button "Sākt uzdevumu" at bounding box center [289, 269] width 112 height 20
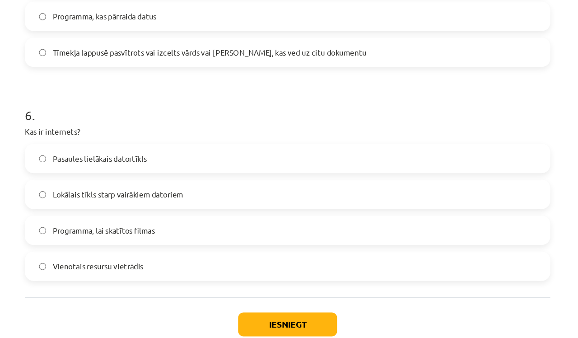
scroll to position [995, 0]
click at [248, 265] on button "Iesniegt" at bounding box center [289, 269] width 82 height 20
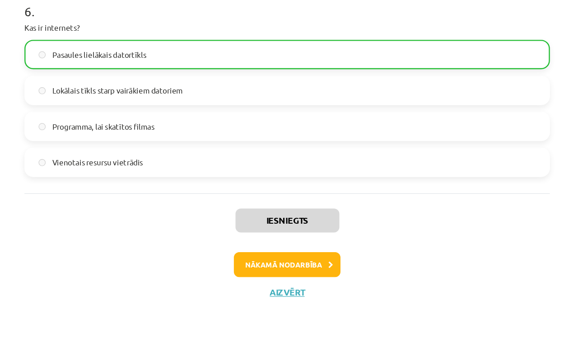
scroll to position [211, 0]
click at [245, 266] on button "Nākamā nodarbība" at bounding box center [289, 276] width 88 height 21
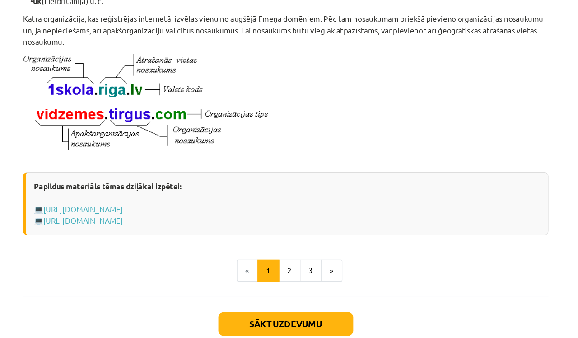
scroll to position [501, 0]
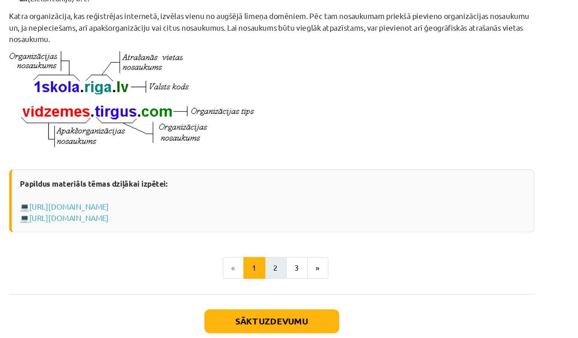
click at [283, 224] on button "2" at bounding box center [292, 225] width 18 height 18
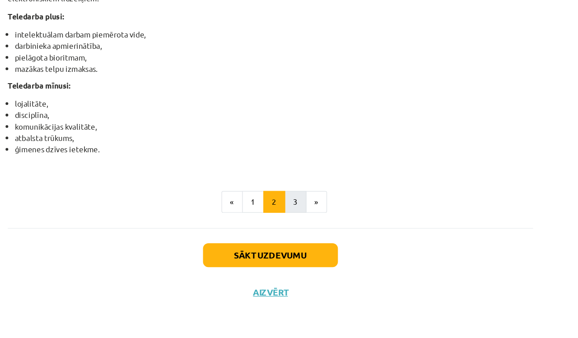
scroll to position [476, 0]
click at [301, 216] on button "3" at bounding box center [310, 225] width 18 height 18
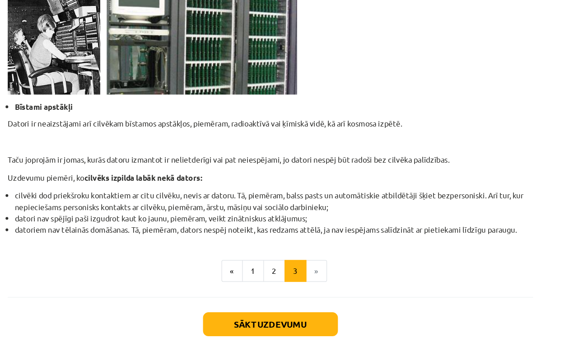
click at [233, 270] on button "Sākt uzdevumu" at bounding box center [289, 269] width 112 height 20
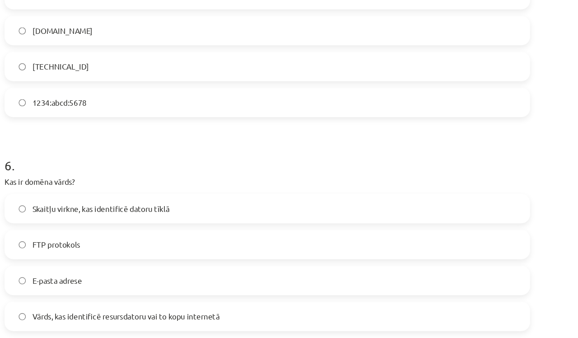
scroll to position [935, 0]
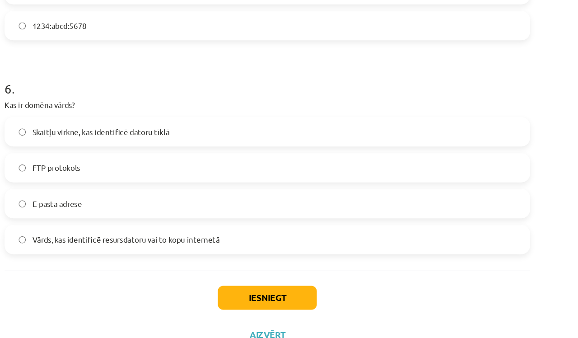
click at [248, 259] on button "Iesniegt" at bounding box center [289, 269] width 82 height 20
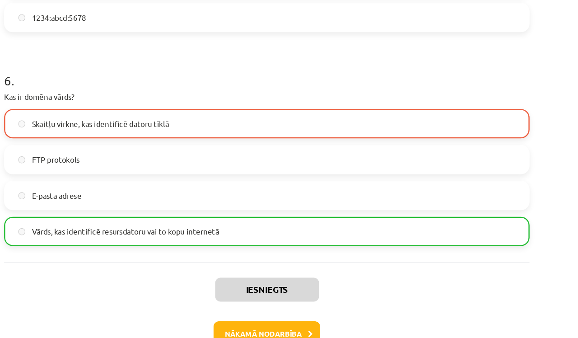
scroll to position [963, 0]
click at [245, 274] on button "Nākamā nodarbība" at bounding box center [289, 276] width 88 height 21
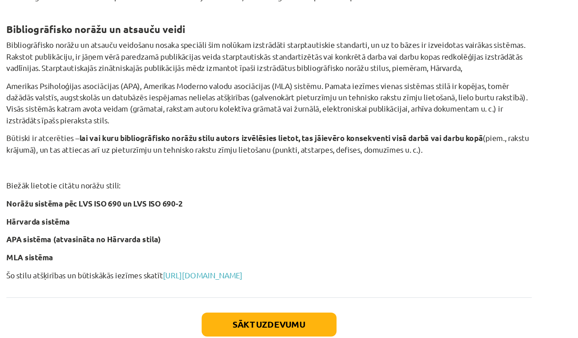
scroll to position [0, 0]
click at [233, 264] on button "Sākt uzdevumu" at bounding box center [289, 269] width 112 height 20
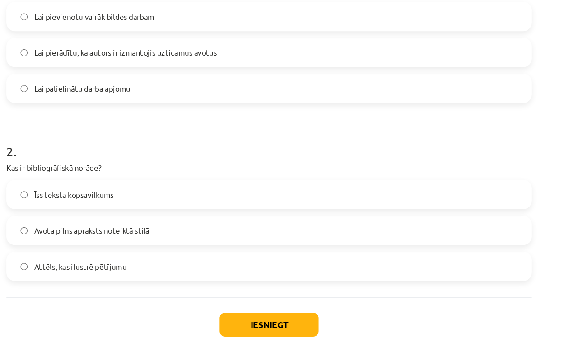
scroll to position [225, 0]
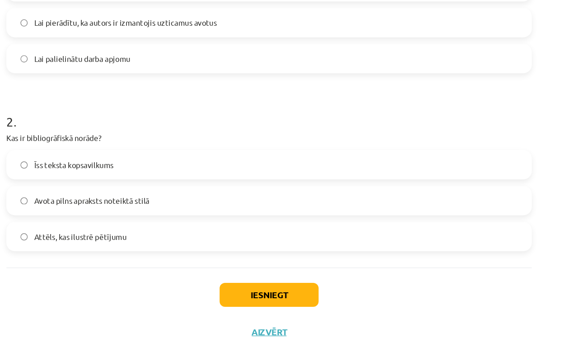
click at [248, 259] on button "Iesniegt" at bounding box center [289, 269] width 82 height 20
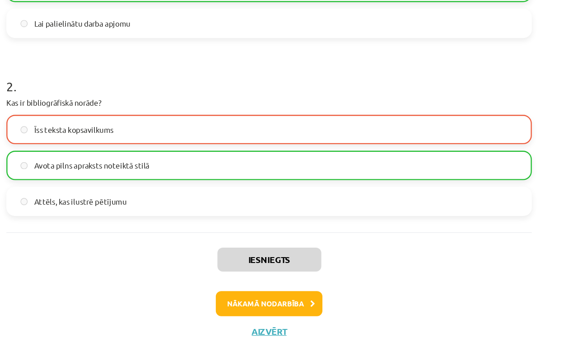
scroll to position [254, 0]
click at [245, 266] on button "Nākamā nodarbība" at bounding box center [289, 276] width 88 height 21
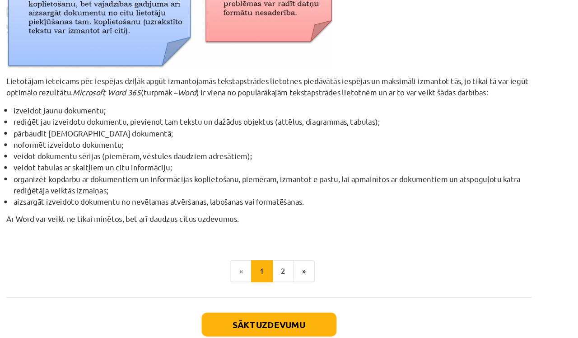
scroll to position [414, 0]
click at [292, 219] on button "2" at bounding box center [301, 225] width 18 height 18
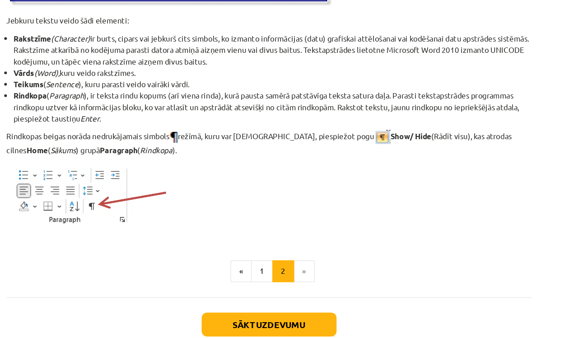
scroll to position [1157, 0]
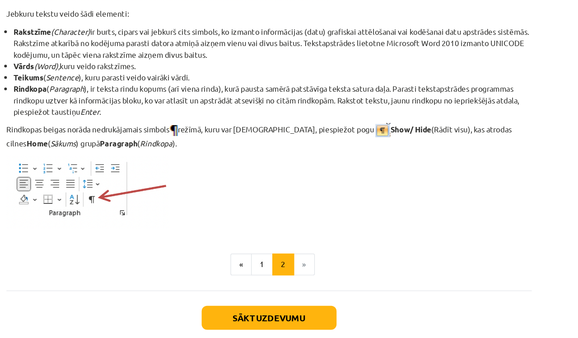
click at [233, 262] on button "Sākt uzdevumu" at bounding box center [289, 269] width 112 height 20
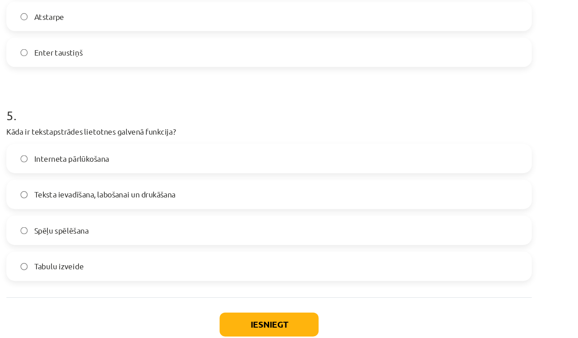
scroll to position [787, 0]
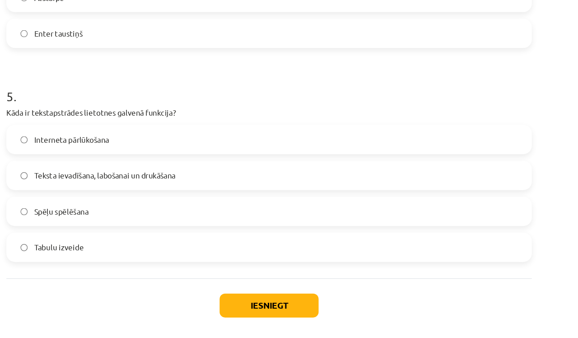
click at [248, 259] on button "Iesniegt" at bounding box center [289, 269] width 82 height 20
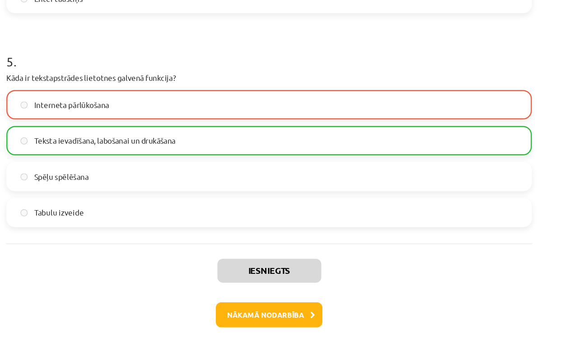
scroll to position [816, 0]
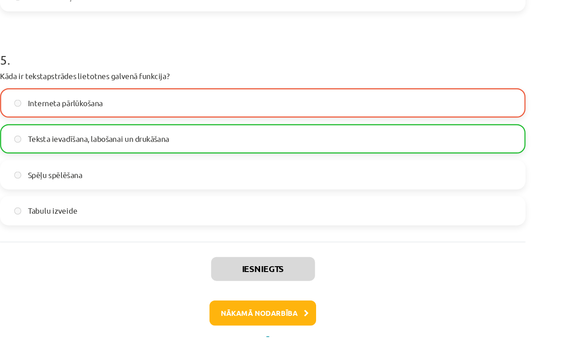
click at [245, 266] on button "Nākamā nodarbība" at bounding box center [289, 276] width 88 height 21
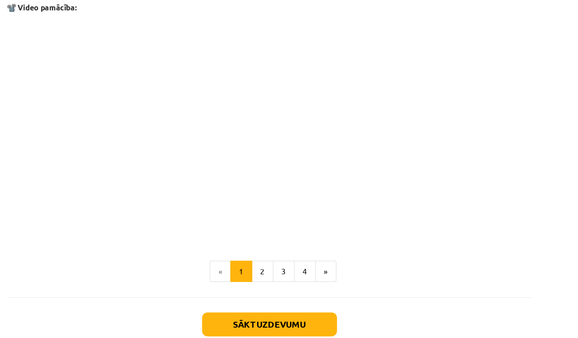
scroll to position [1801, 0]
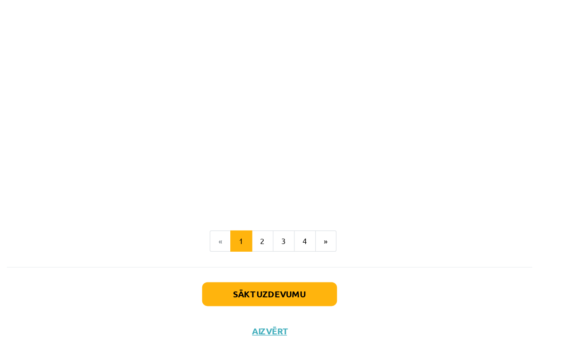
click at [274, 216] on button "2" at bounding box center [283, 225] width 18 height 18
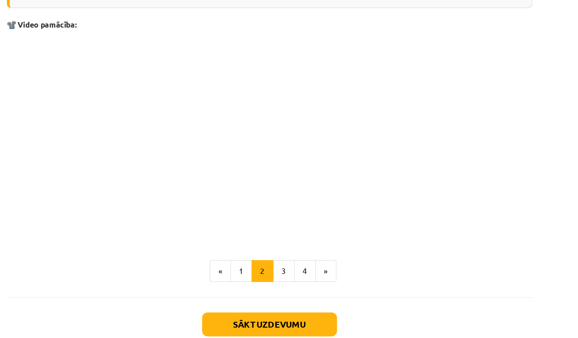
scroll to position [1389, 0]
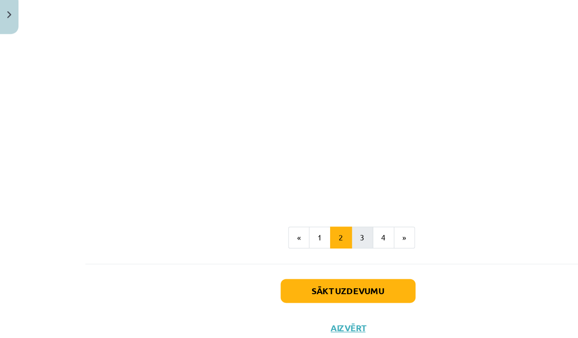
click at [303, 216] on button "3" at bounding box center [301, 225] width 18 height 18
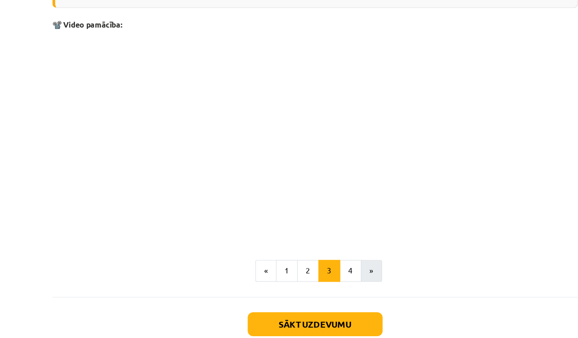
scroll to position [1471, 0]
click at [309, 227] on button "4" at bounding box center [318, 225] width 18 height 18
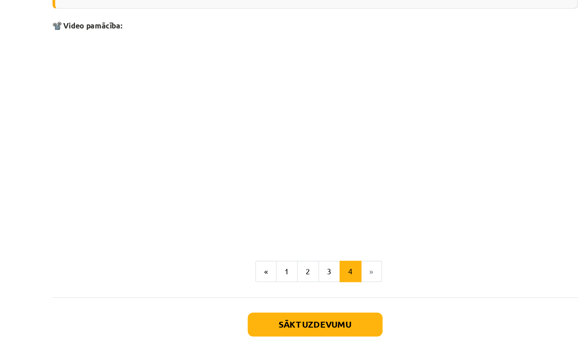
scroll to position [1342, 0]
click at [284, 271] on button "Sākt uzdevumu" at bounding box center [289, 270] width 112 height 20
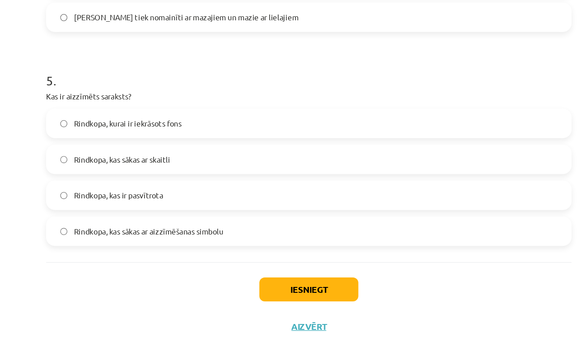
scroll to position [797, 0]
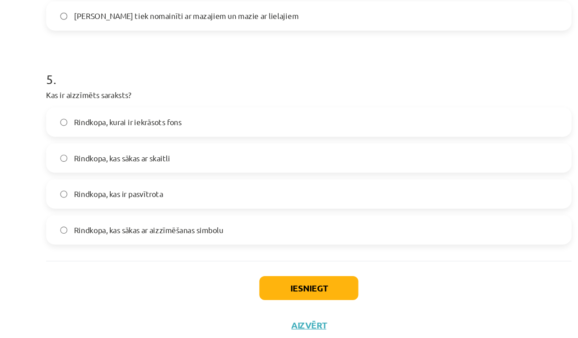
click at [268, 286] on button "Iesniegt" at bounding box center [289, 296] width 82 height 20
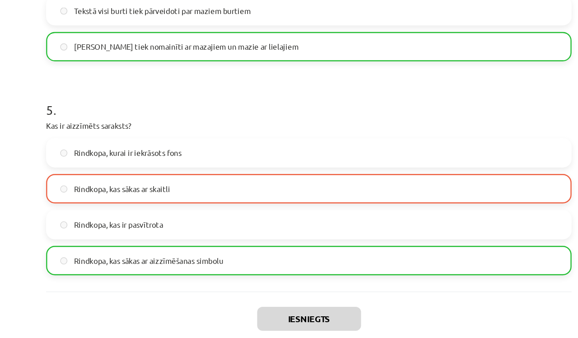
scroll to position [777, 0]
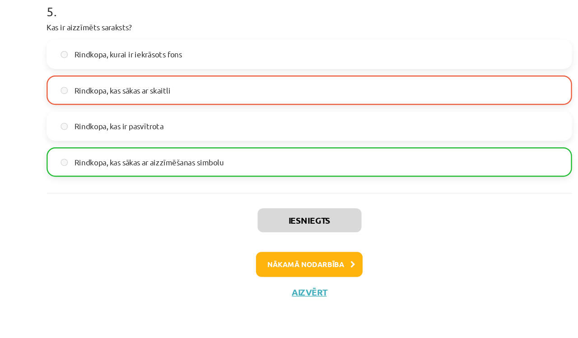
click at [252, 266] on button "Nākamā nodarbība" at bounding box center [289, 276] width 88 height 21
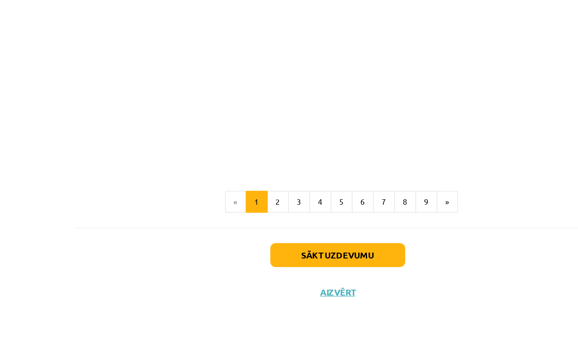
scroll to position [203, 0]
click at [232, 216] on button "2" at bounding box center [239, 225] width 18 height 18
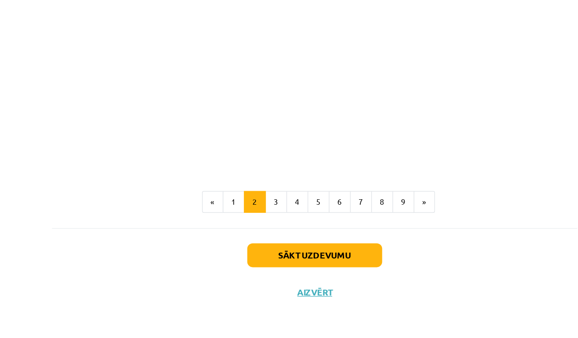
scroll to position [1095, 0]
click at [279, 259] on button "Sākt uzdevumu" at bounding box center [289, 269] width 112 height 20
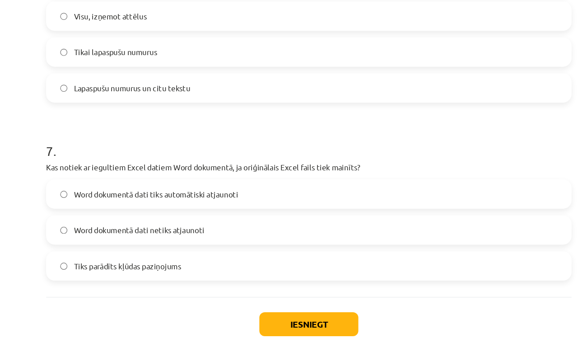
scroll to position [1112, 0]
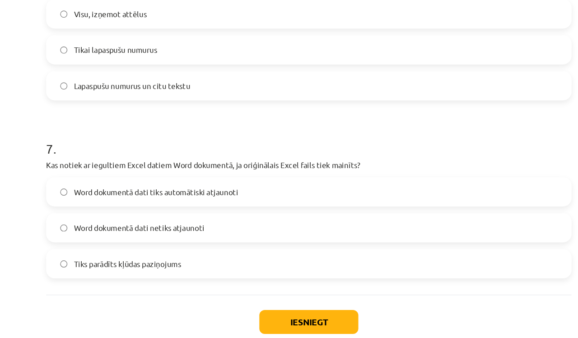
click at [256, 267] on button "Iesniegt" at bounding box center [289, 269] width 82 height 20
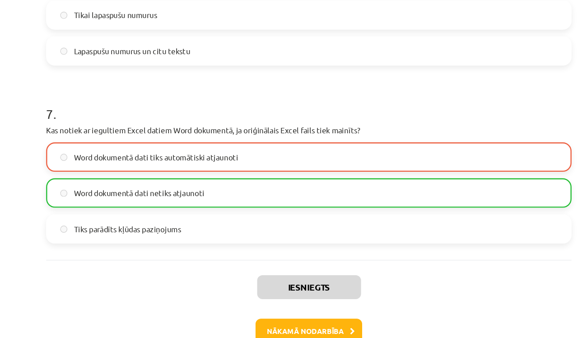
scroll to position [1141, 0]
click at [251, 274] on button "Nākamā nodarbība" at bounding box center [289, 276] width 88 height 21
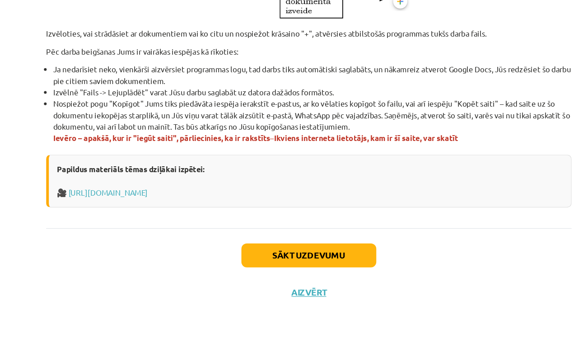
scroll to position [325, 0]
click at [253, 259] on button "Sākt uzdevumu" at bounding box center [289, 269] width 112 height 20
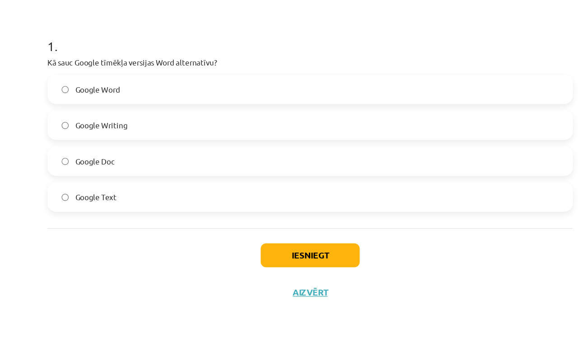
scroll to position [107, 0]
click at [248, 259] on button "Iesniegt" at bounding box center [289, 269] width 82 height 20
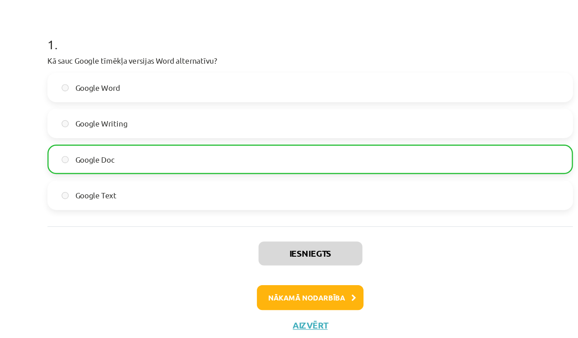
click at [256, 294] on button "Nākamā nodarbība" at bounding box center [289, 304] width 88 height 21
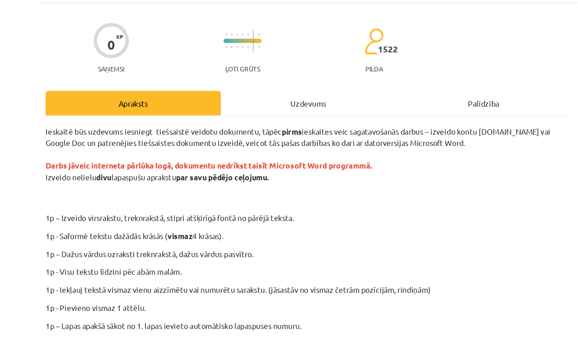
scroll to position [172, 0]
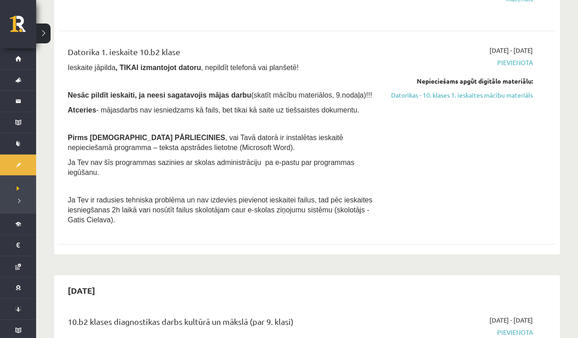
scroll to position [286, 0]
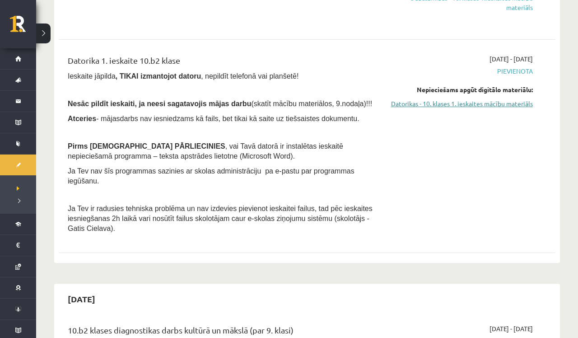
click at [521, 105] on link "Datorikas - 10. klases 1. ieskaites mācību materiāls" at bounding box center [460, 103] width 146 height 9
click at [493, 102] on link "Datorikas - 10. klases 1. ieskaites mācību materiāls" at bounding box center [460, 103] width 146 height 9
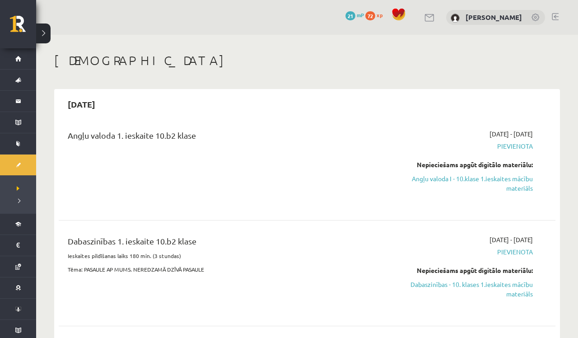
scroll to position [2, 0]
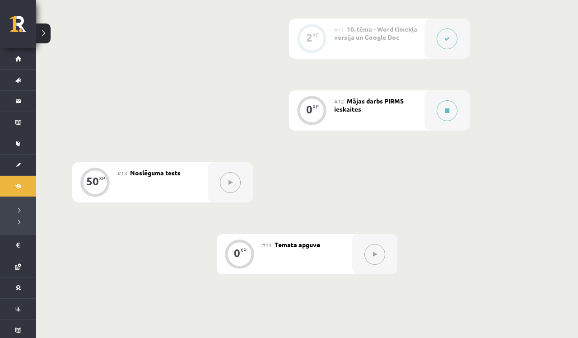
scroll to position [992, 0]
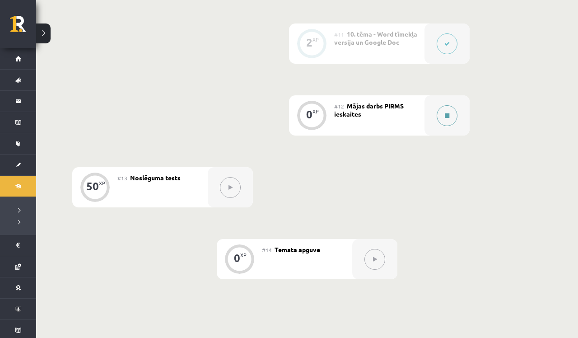
click at [445, 116] on icon at bounding box center [447, 115] width 5 height 5
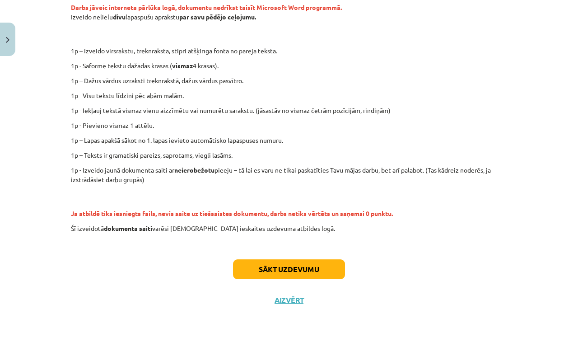
scroll to position [189, 0]
click at [293, 267] on button "Sākt uzdevumu" at bounding box center [289, 269] width 112 height 20
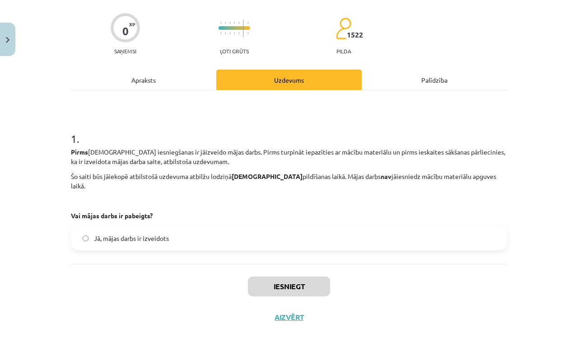
scroll to position [66, 0]
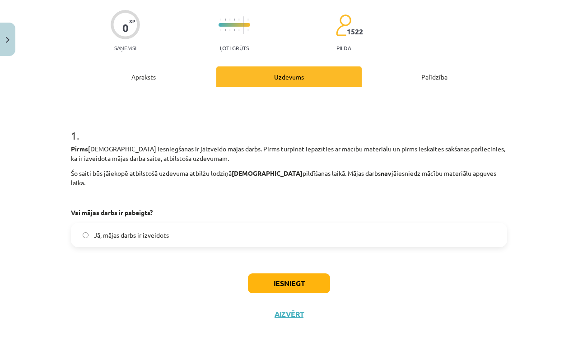
click at [288, 274] on button "Iesniegt" at bounding box center [289, 283] width 82 height 20
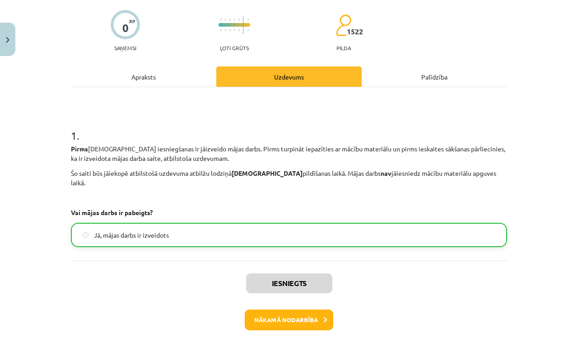
click at [285, 310] on button "Nākamā nodarbība" at bounding box center [289, 319] width 88 height 21
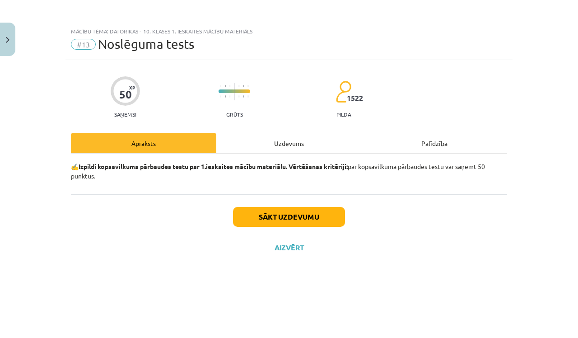
click at [294, 218] on button "Sākt uzdevumu" at bounding box center [289, 217] width 112 height 20
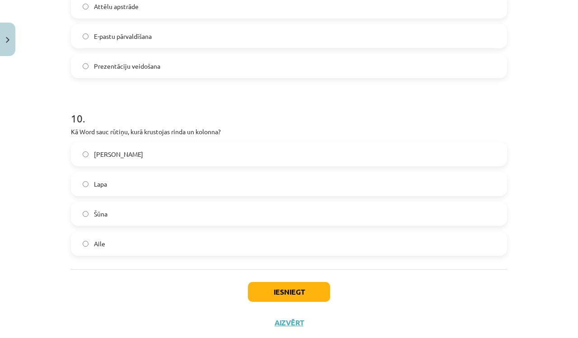
scroll to position [1665, 0]
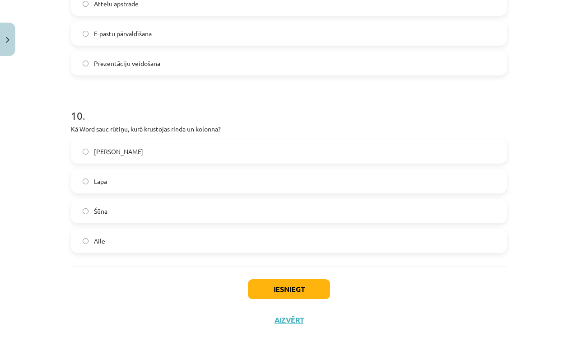
click at [304, 291] on button "Iesniegt" at bounding box center [289, 289] width 82 height 20
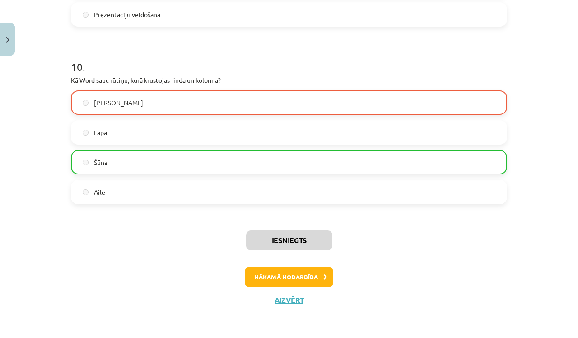
scroll to position [1716, 0]
click at [282, 276] on button "Nākamā nodarbība" at bounding box center [289, 276] width 88 height 21
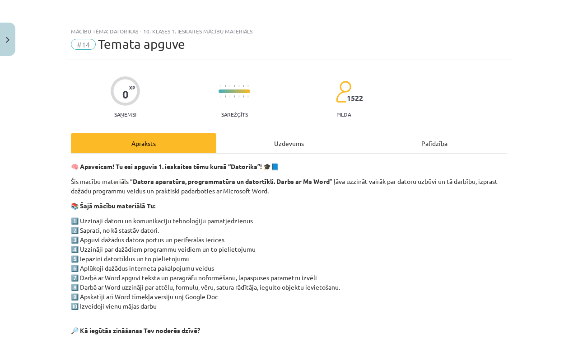
scroll to position [166, 0]
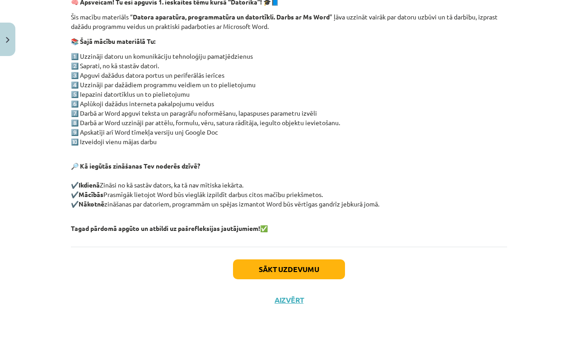
click at [290, 269] on button "Sākt uzdevumu" at bounding box center [289, 269] width 112 height 20
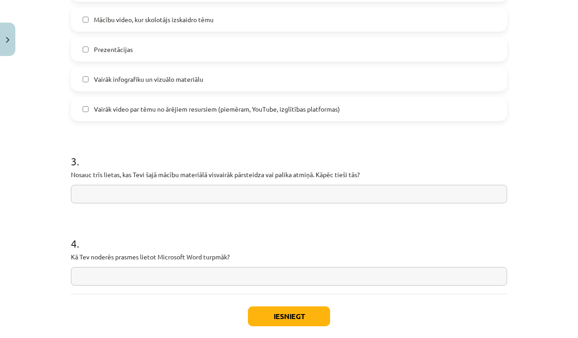
scroll to position [721, 0]
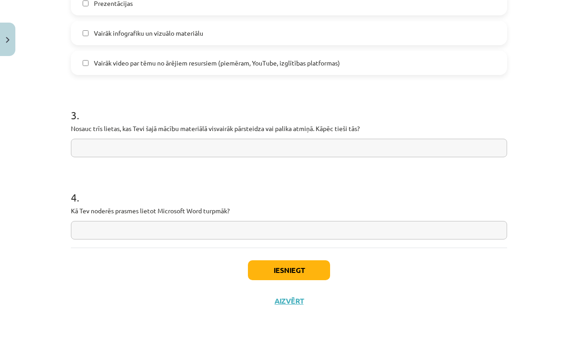
click at [296, 270] on button "Iesniegt" at bounding box center [289, 270] width 82 height 20
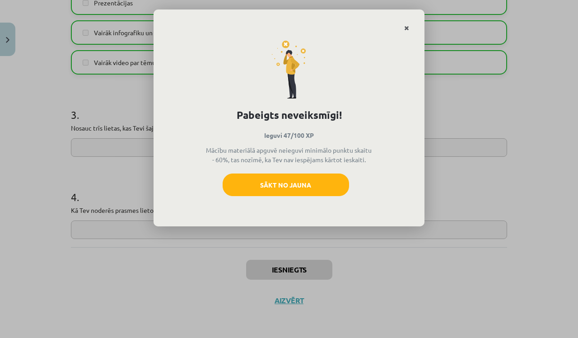
click at [405, 26] on icon "Close" at bounding box center [406, 28] width 5 height 6
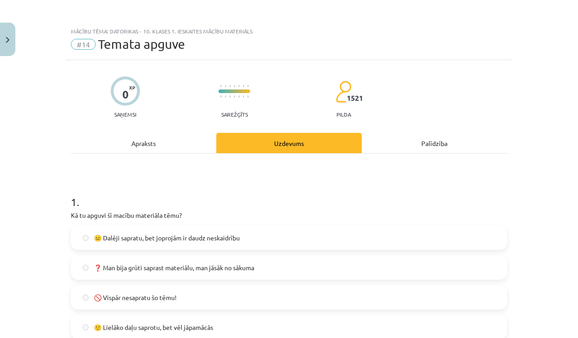
scroll to position [0, 0]
